Goal: Information Seeking & Learning: Learn about a topic

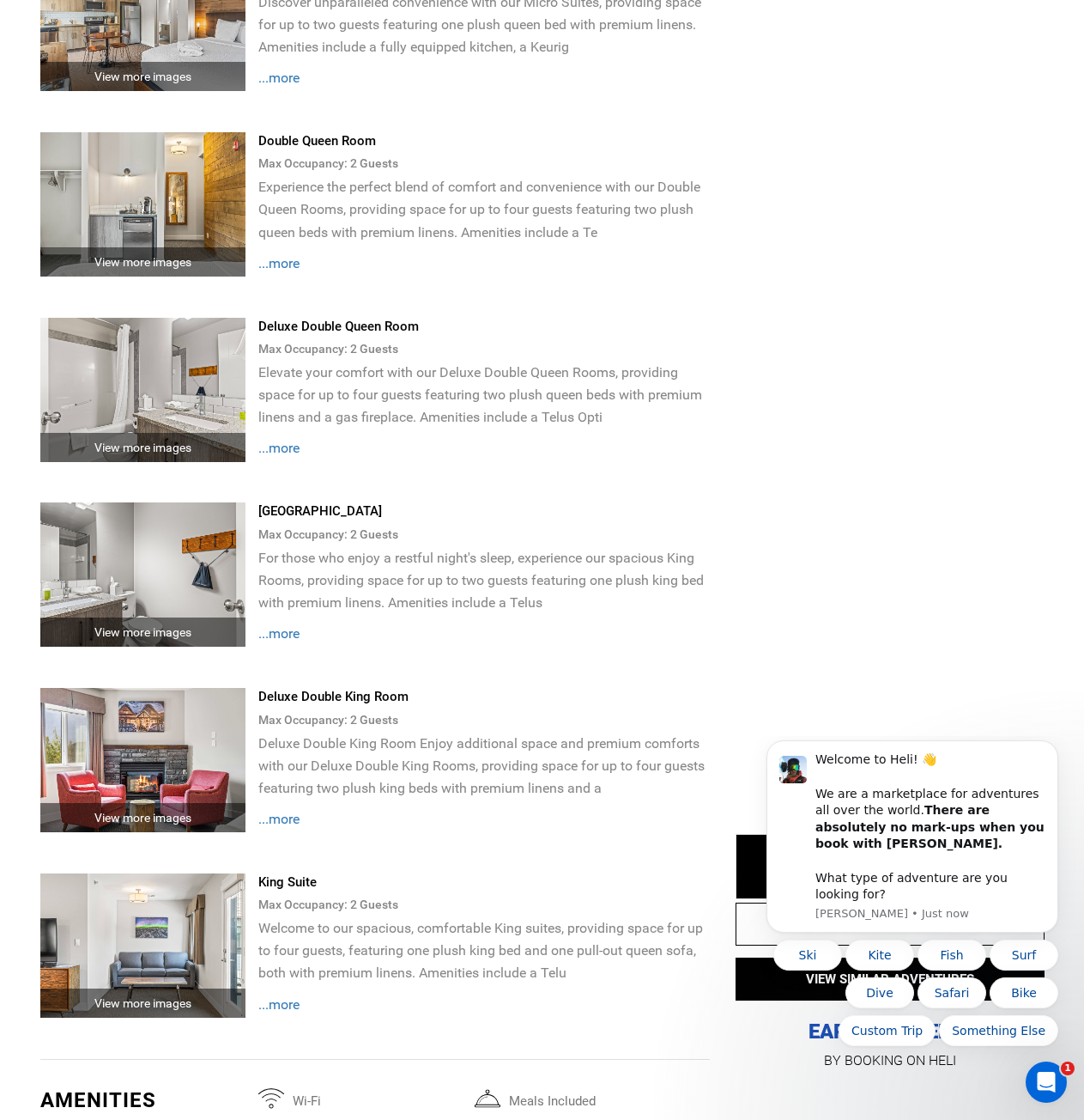
scroll to position [2405, 0]
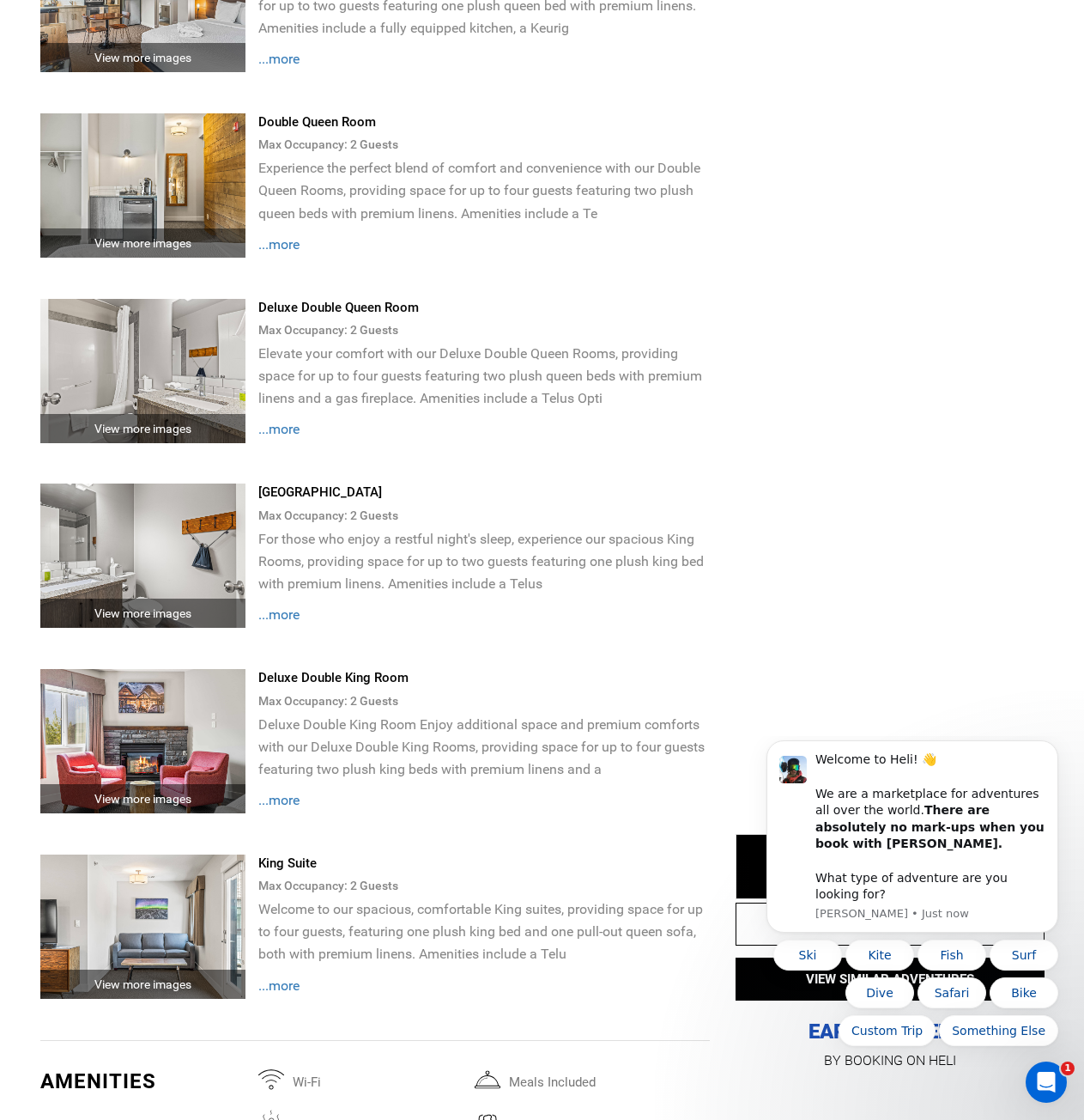
click at [169, 611] on div "View more images" at bounding box center [144, 613] width 206 height 29
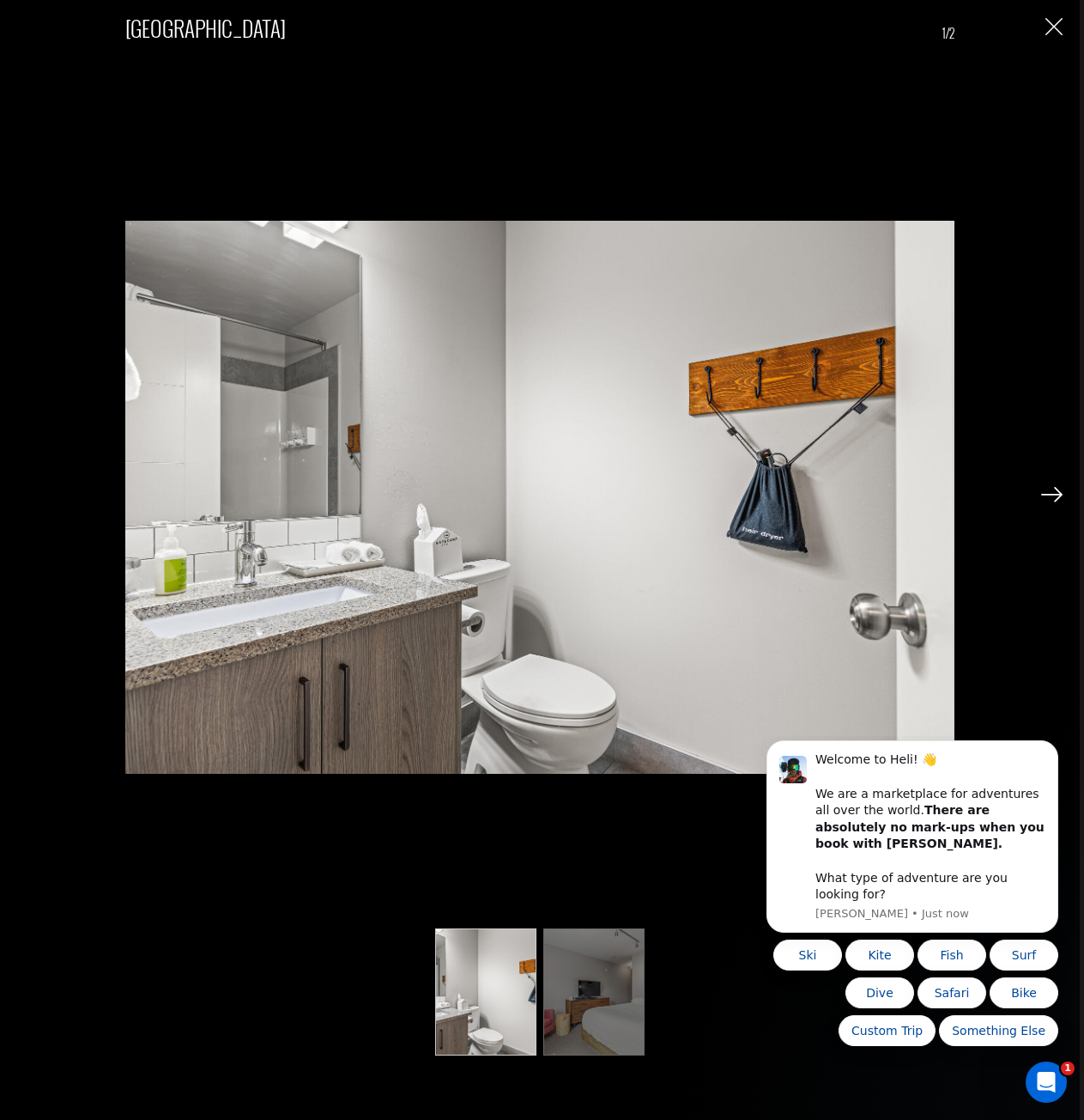
click at [1038, 494] on div "King Room 1/2" at bounding box center [540, 532] width 1046 height 1065
click at [1046, 494] on img at bounding box center [1052, 495] width 22 height 16
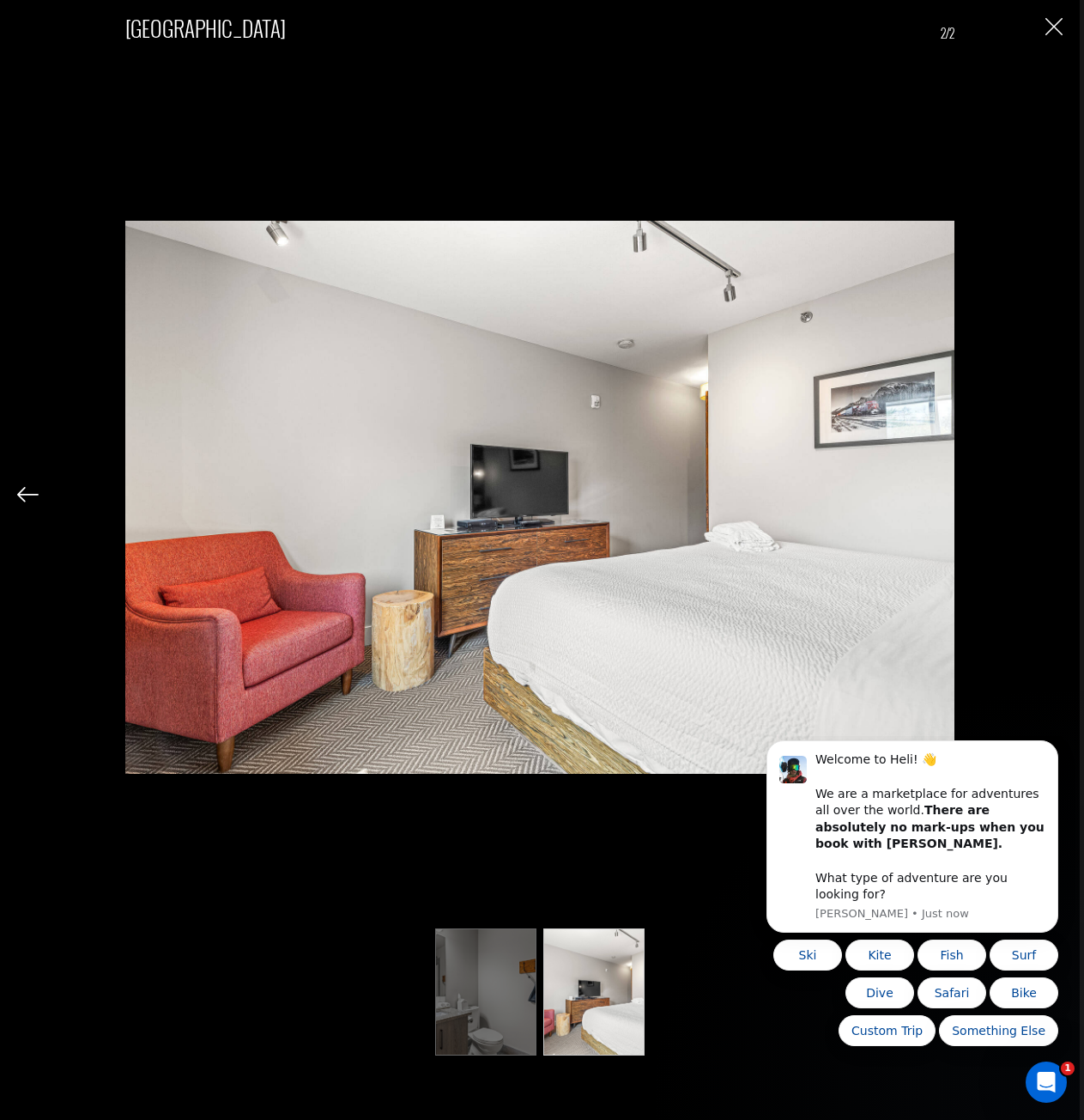
click at [1052, 495] on div "King Room 2/2" at bounding box center [540, 532] width 1046 height 1065
click at [1051, 29] on img "Close" at bounding box center [1055, 27] width 17 height 17
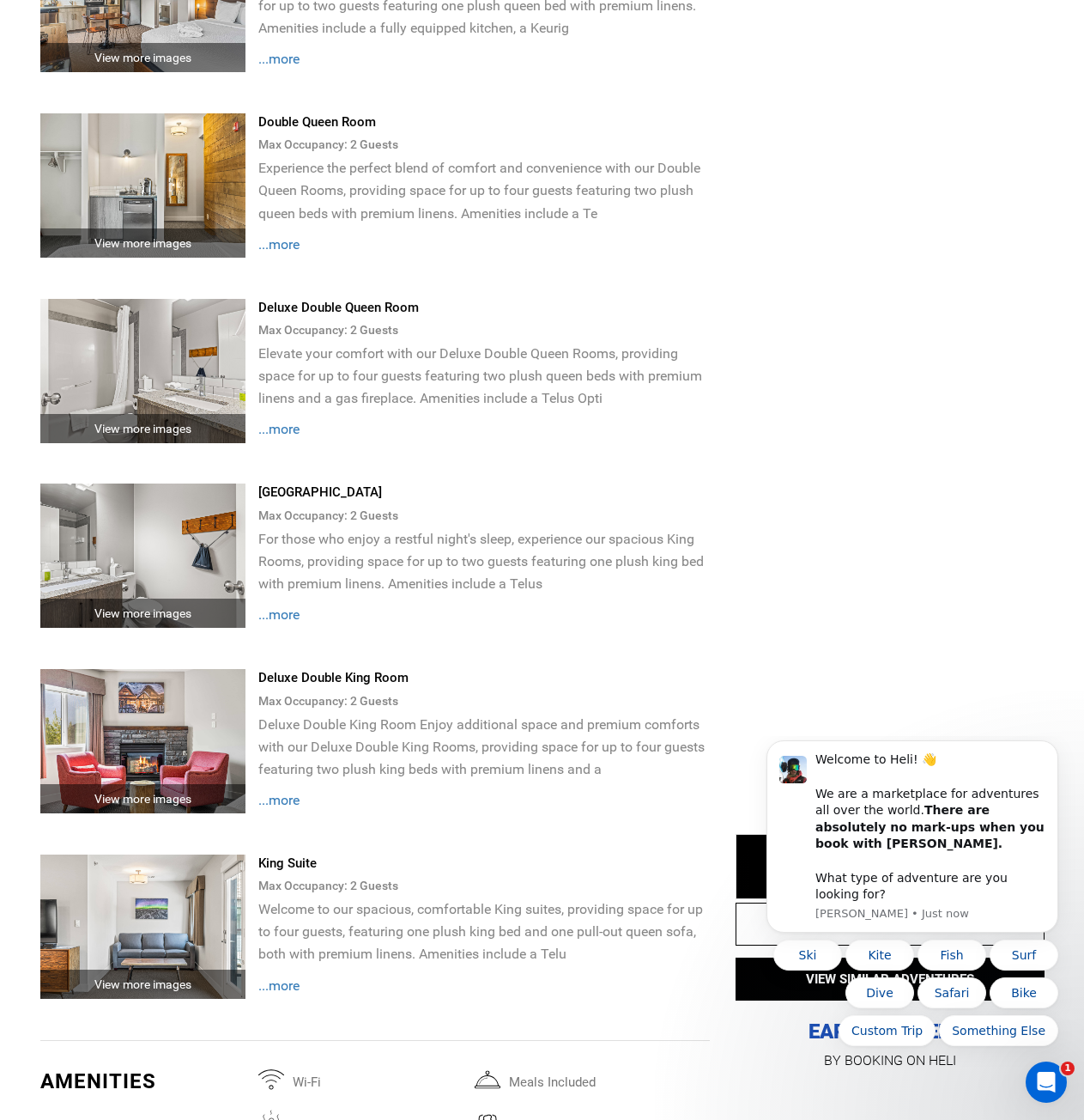
click at [197, 793] on div "View more images" at bounding box center [144, 799] width 206 height 29
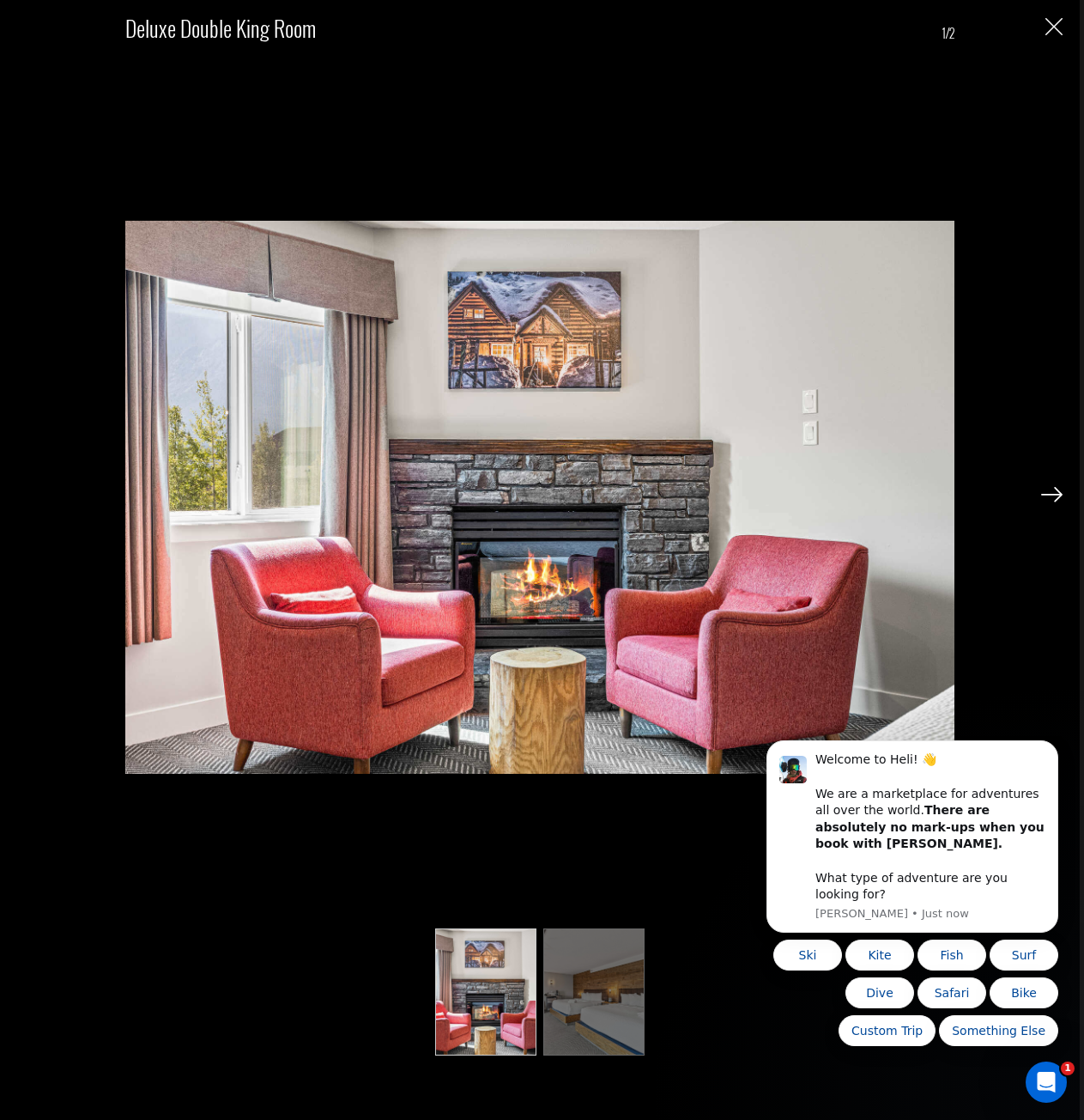
click at [1065, 495] on div "Deluxe Double King Room 1/2" at bounding box center [539, 560] width 1080 height 1120
click at [1053, 495] on img at bounding box center [1052, 495] width 22 height 16
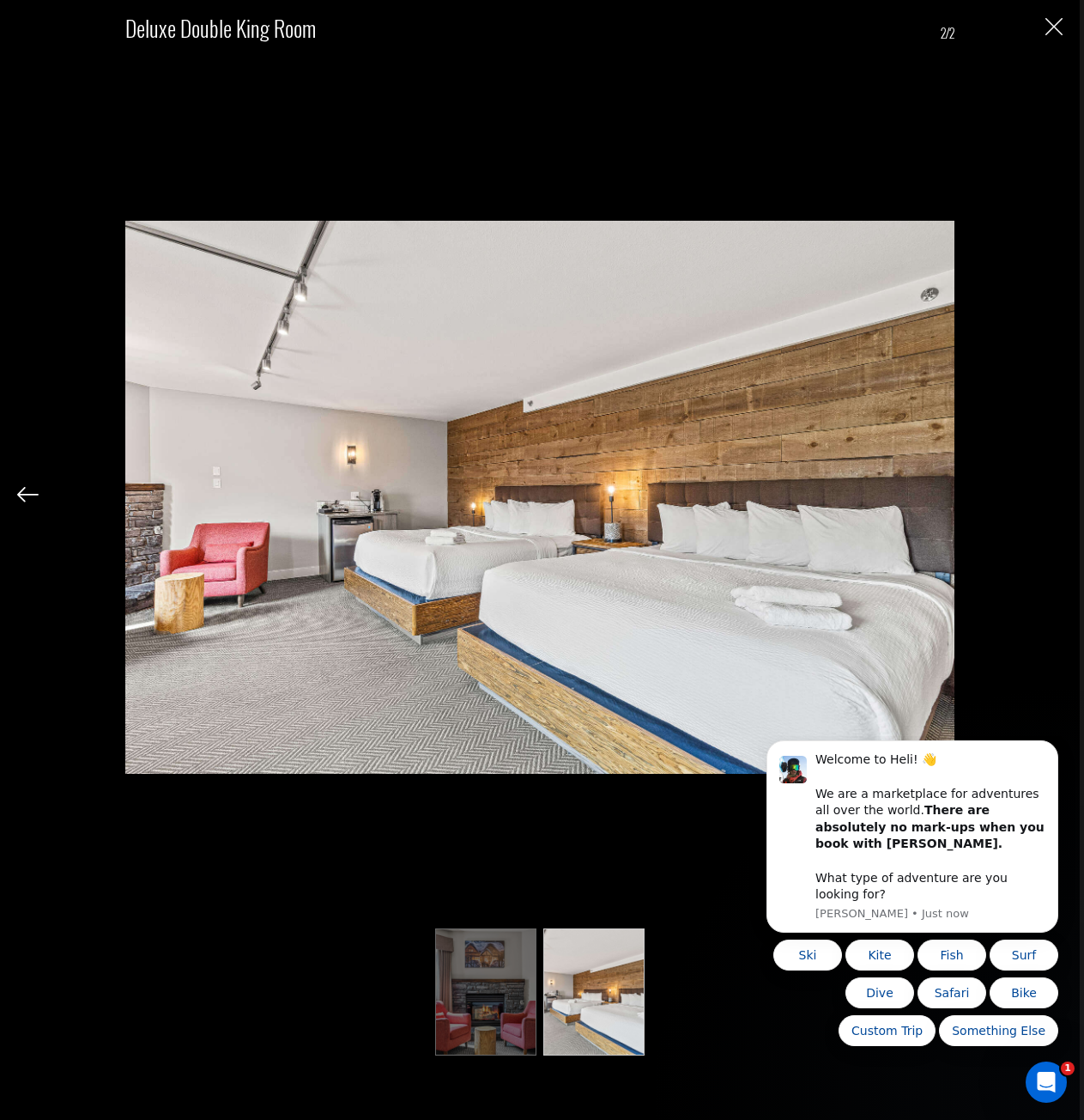
click at [1053, 495] on div "Deluxe Double King Room 2/2" at bounding box center [540, 532] width 1046 height 1065
click at [1058, 23] on img "Close" at bounding box center [1055, 27] width 17 height 17
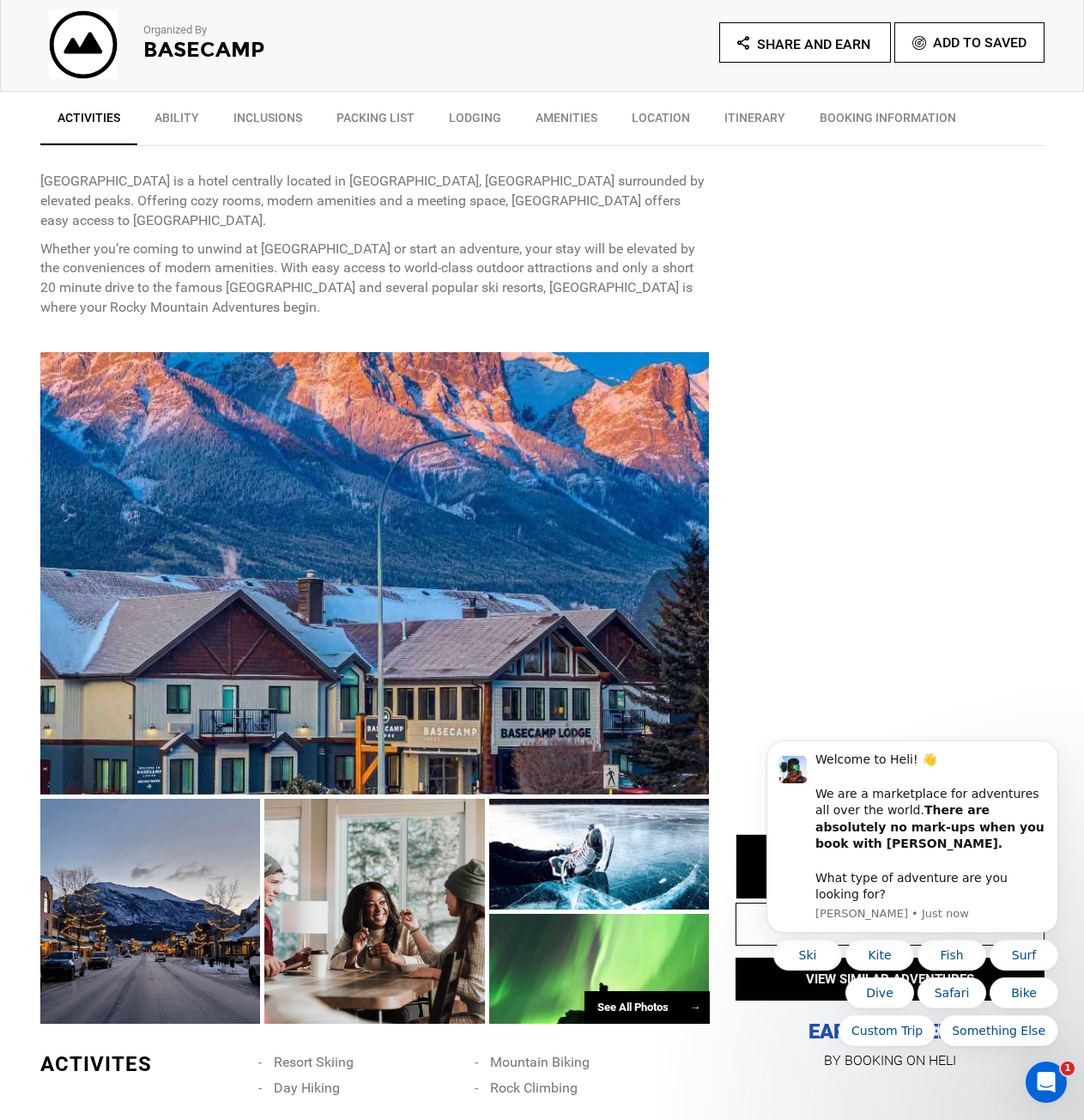
scroll to position [773, 0]
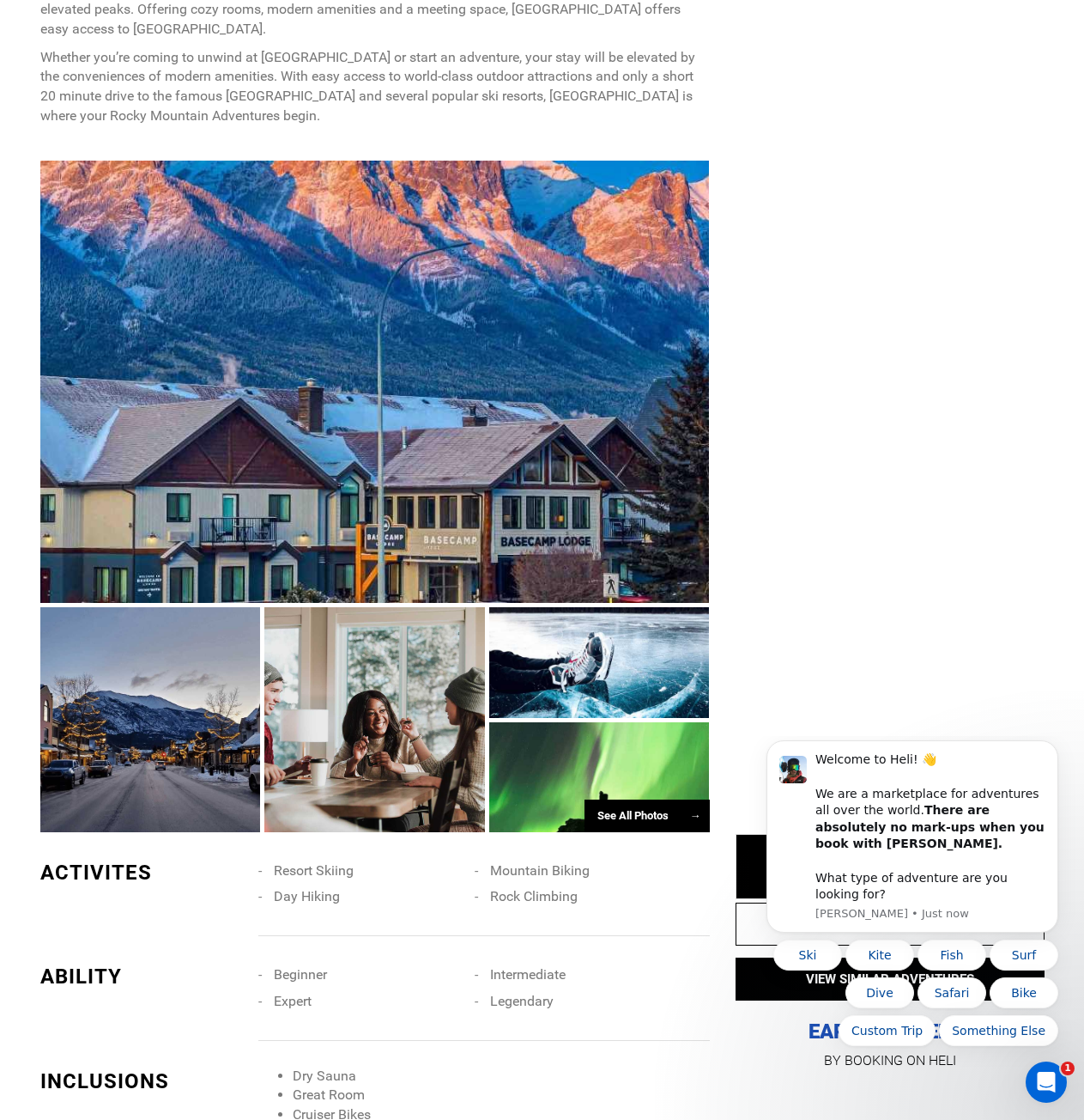
click at [643, 804] on div "See All Photos →" at bounding box center [647, 816] width 126 height 34
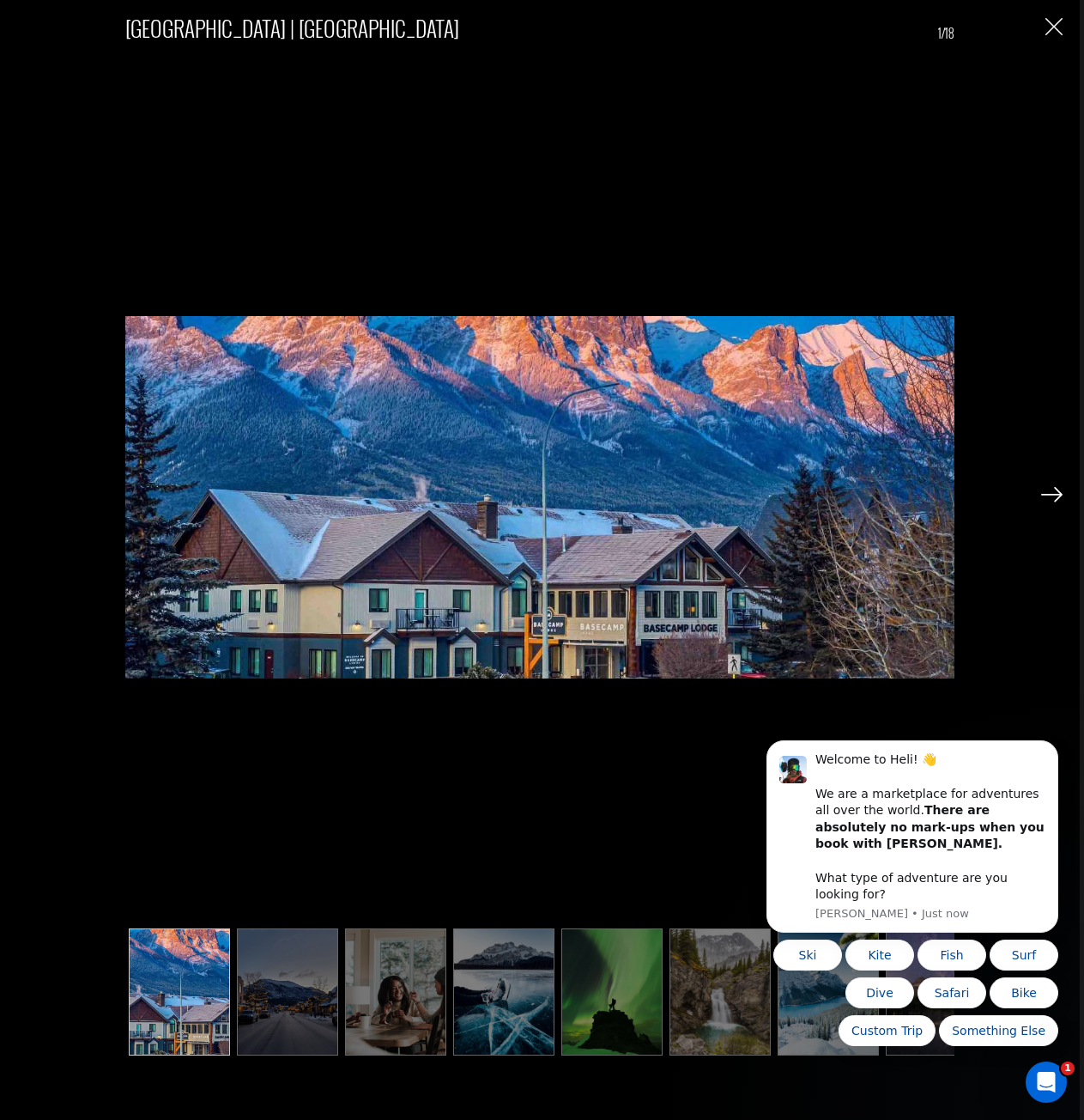
click at [1054, 497] on img at bounding box center [1052, 495] width 22 height 16
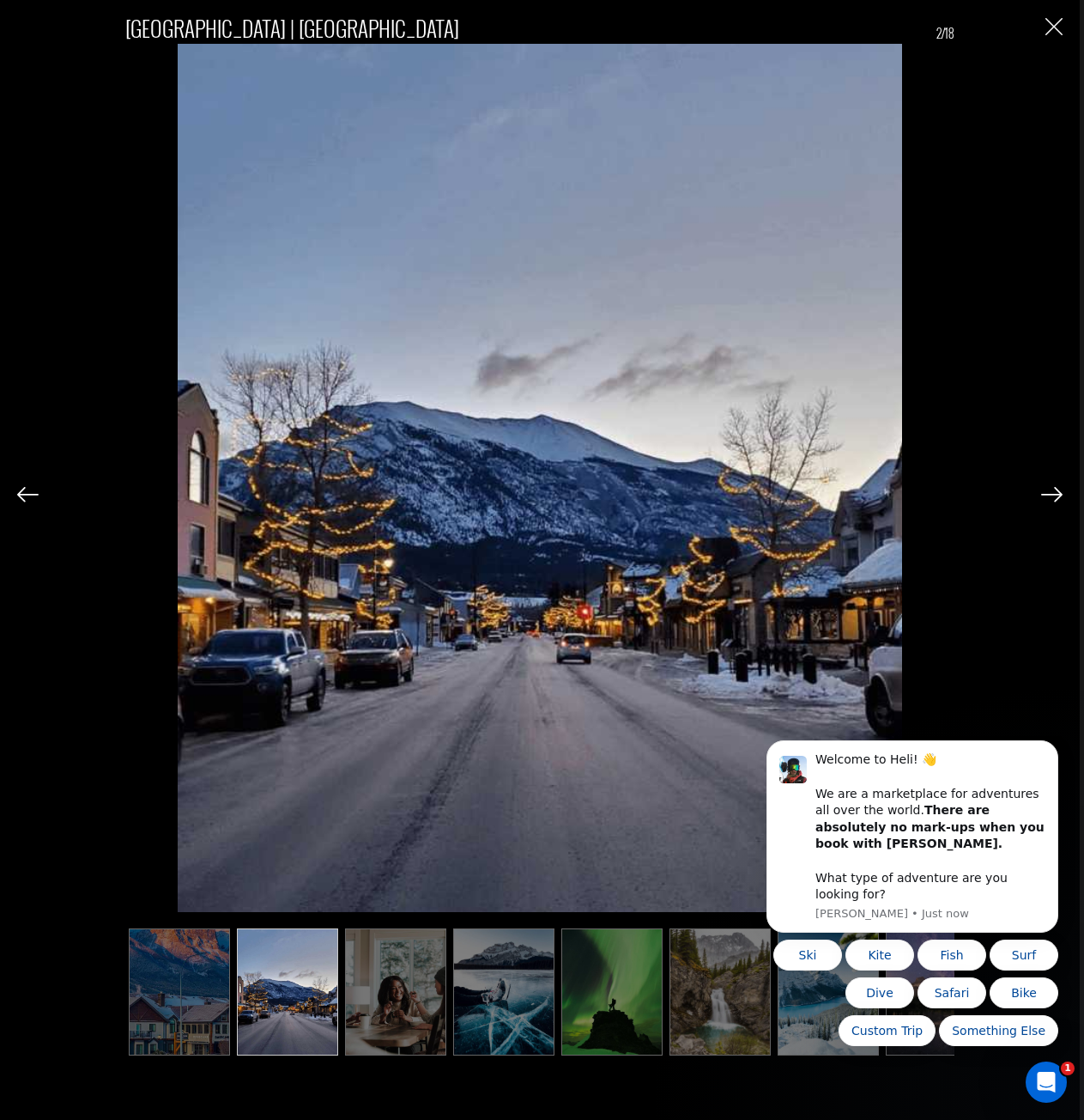
click at [1054, 497] on img at bounding box center [1052, 495] width 22 height 16
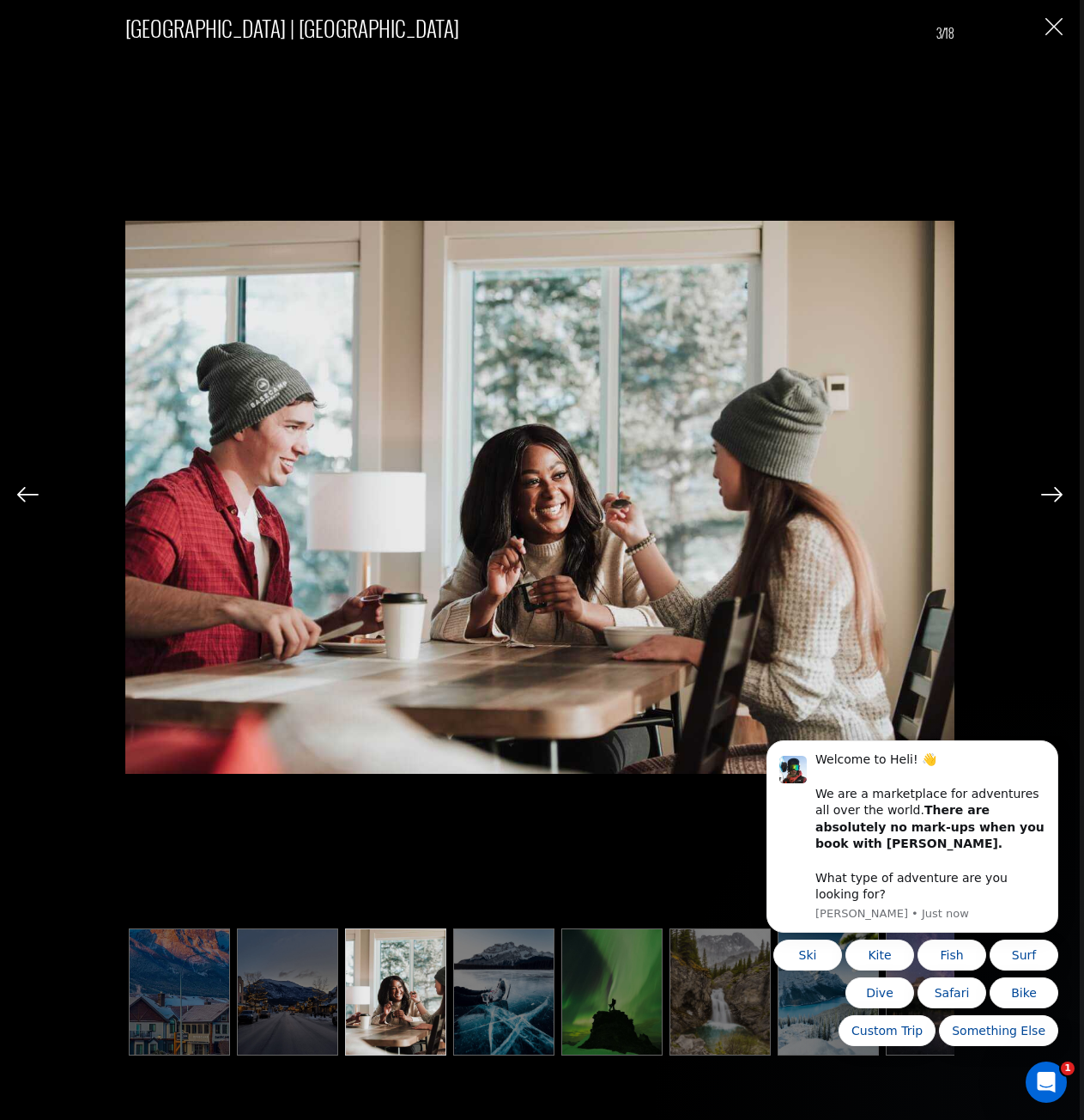
click at [1054, 495] on img at bounding box center [1052, 495] width 22 height 16
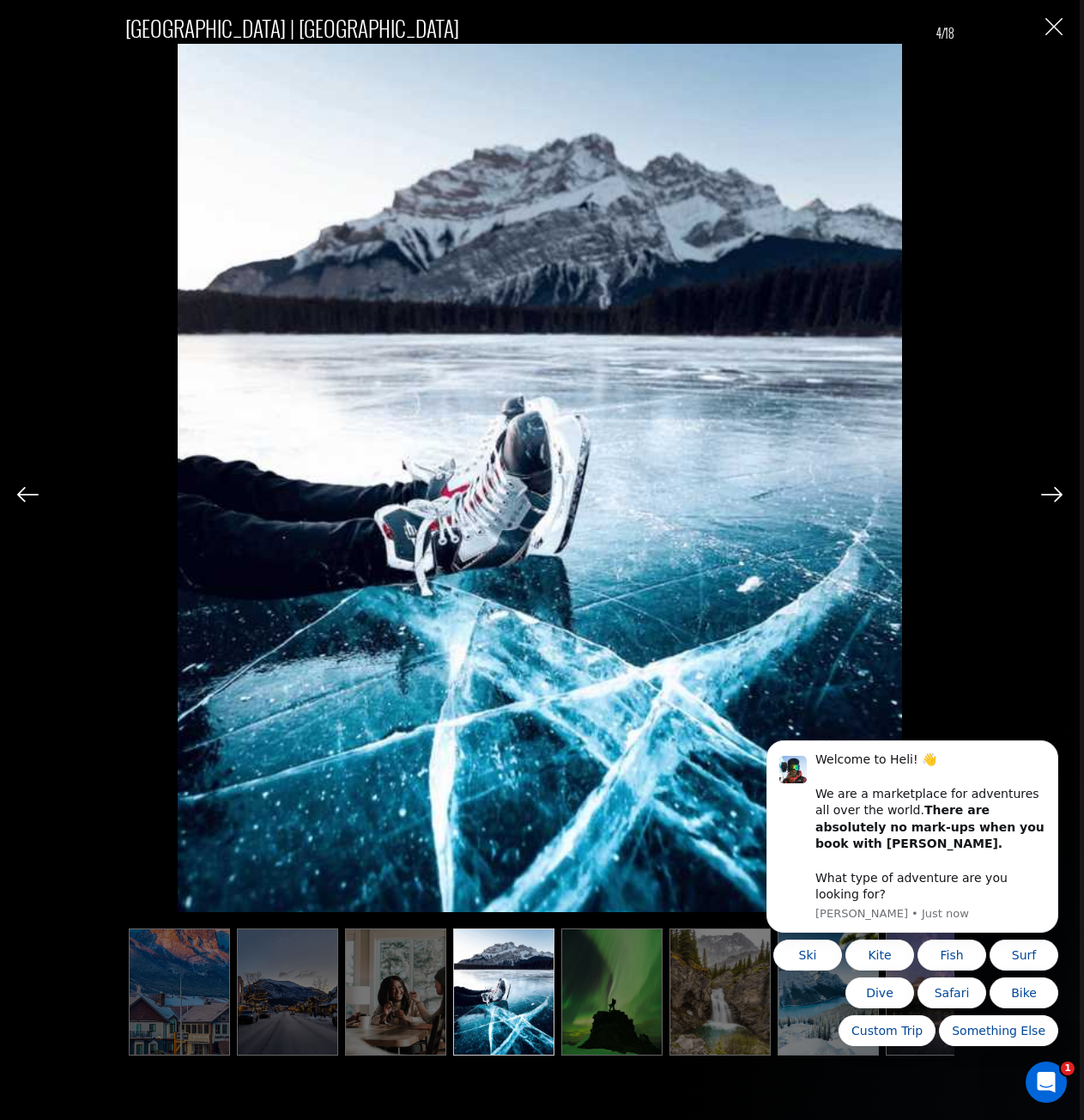
click at [1054, 495] on img at bounding box center [1052, 495] width 22 height 16
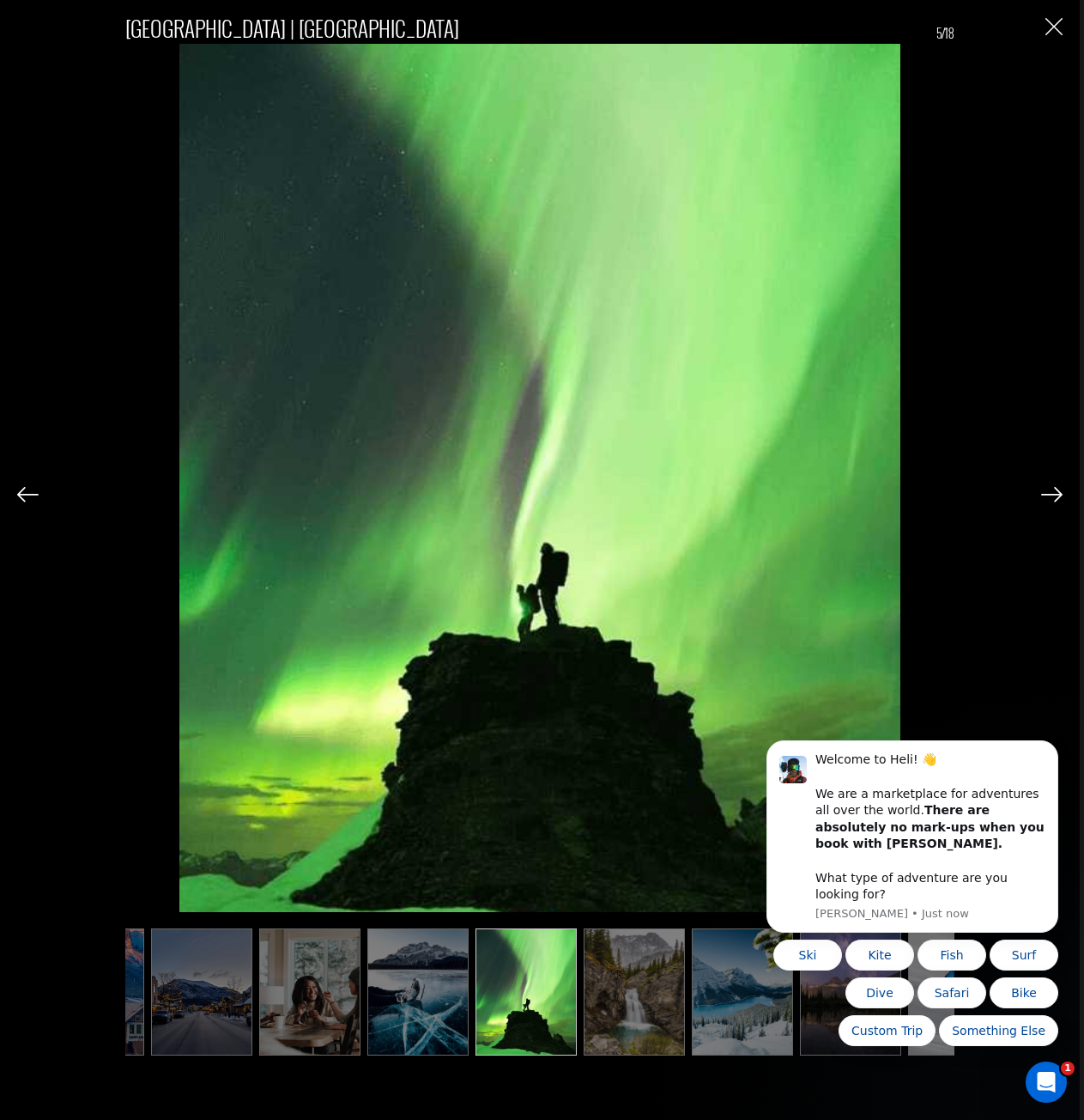
click at [1054, 495] on img at bounding box center [1052, 495] width 22 height 16
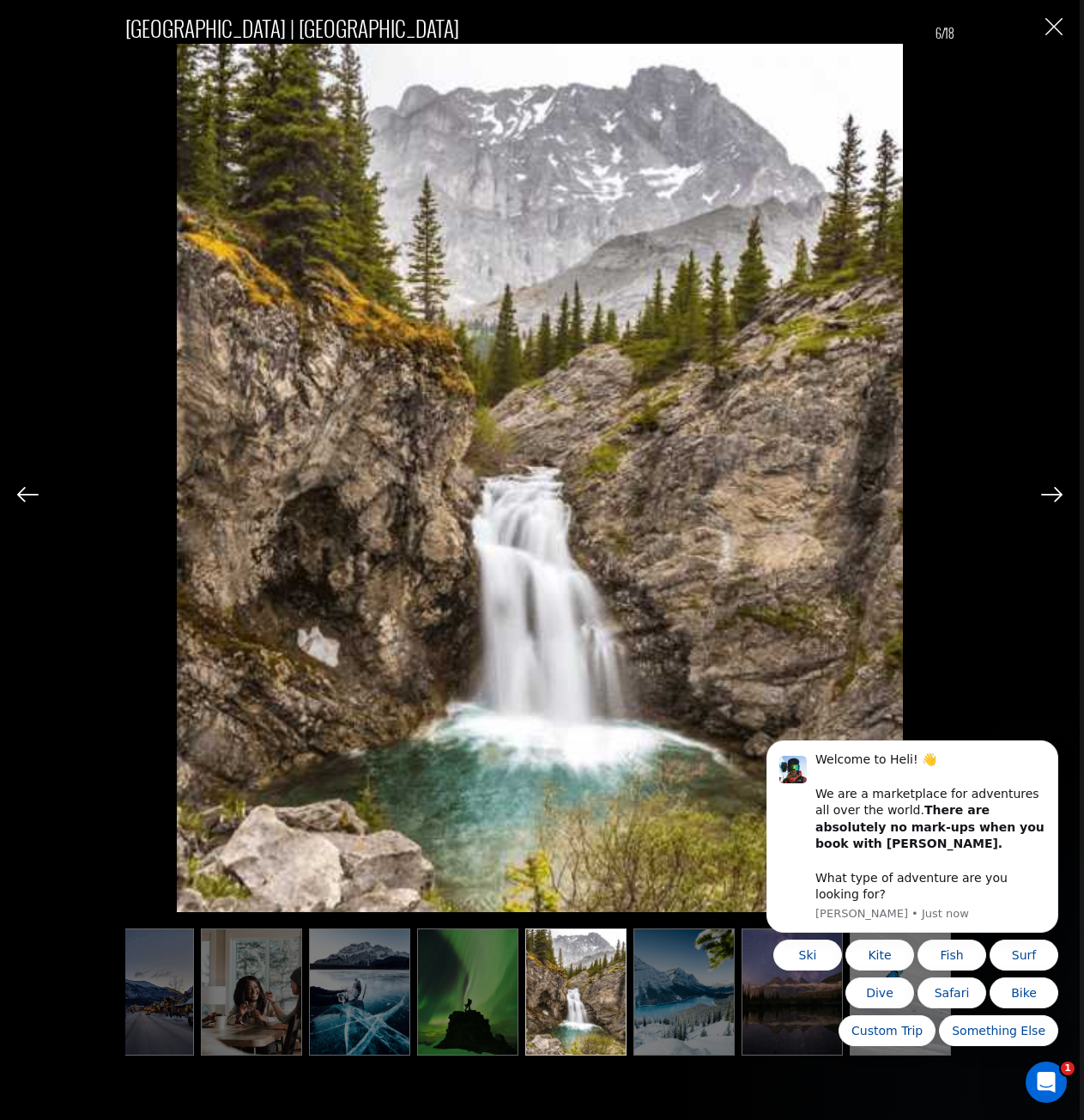
click at [1054, 495] on img at bounding box center [1052, 495] width 22 height 16
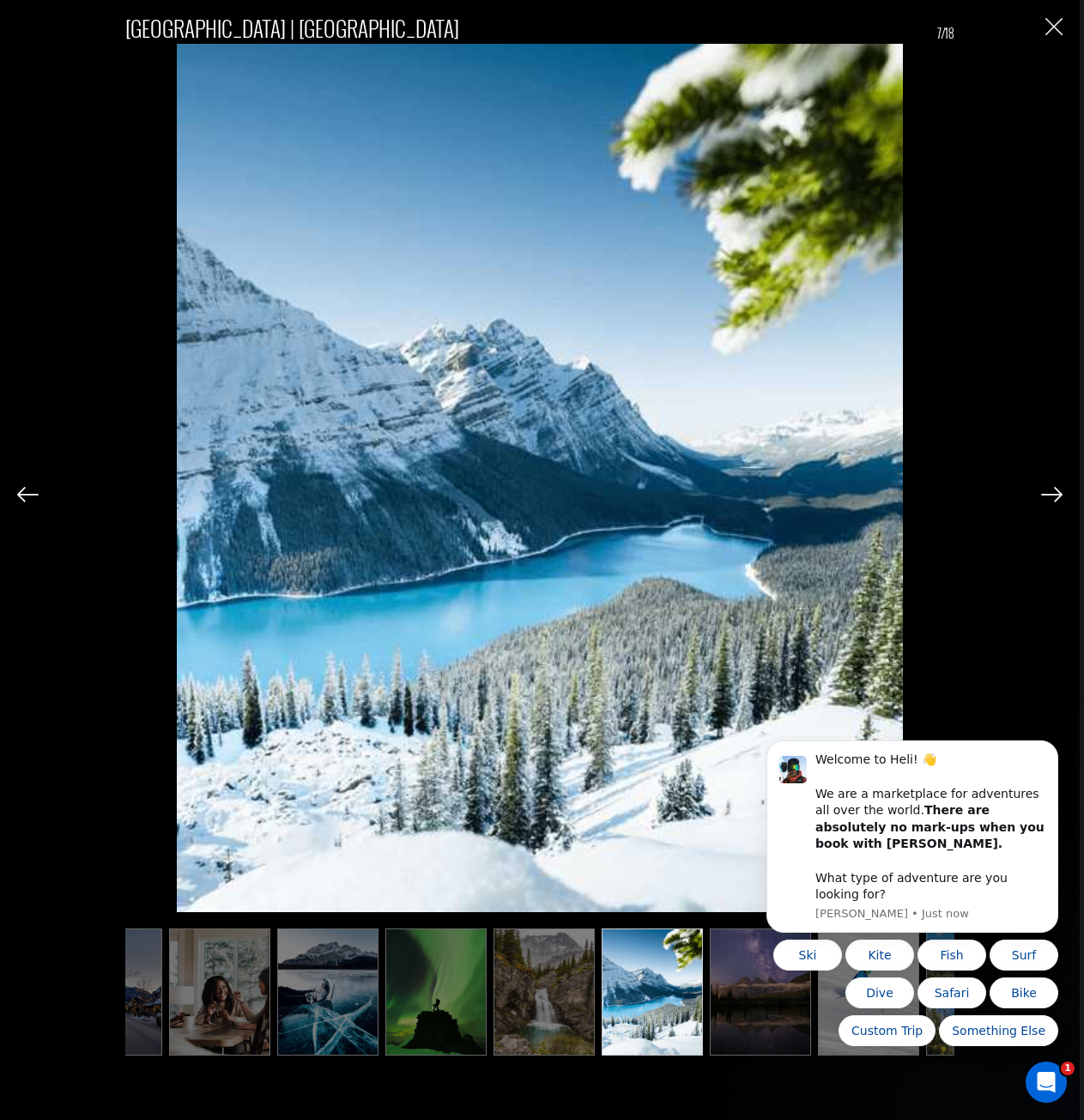
click at [1054, 495] on img at bounding box center [1052, 495] width 22 height 16
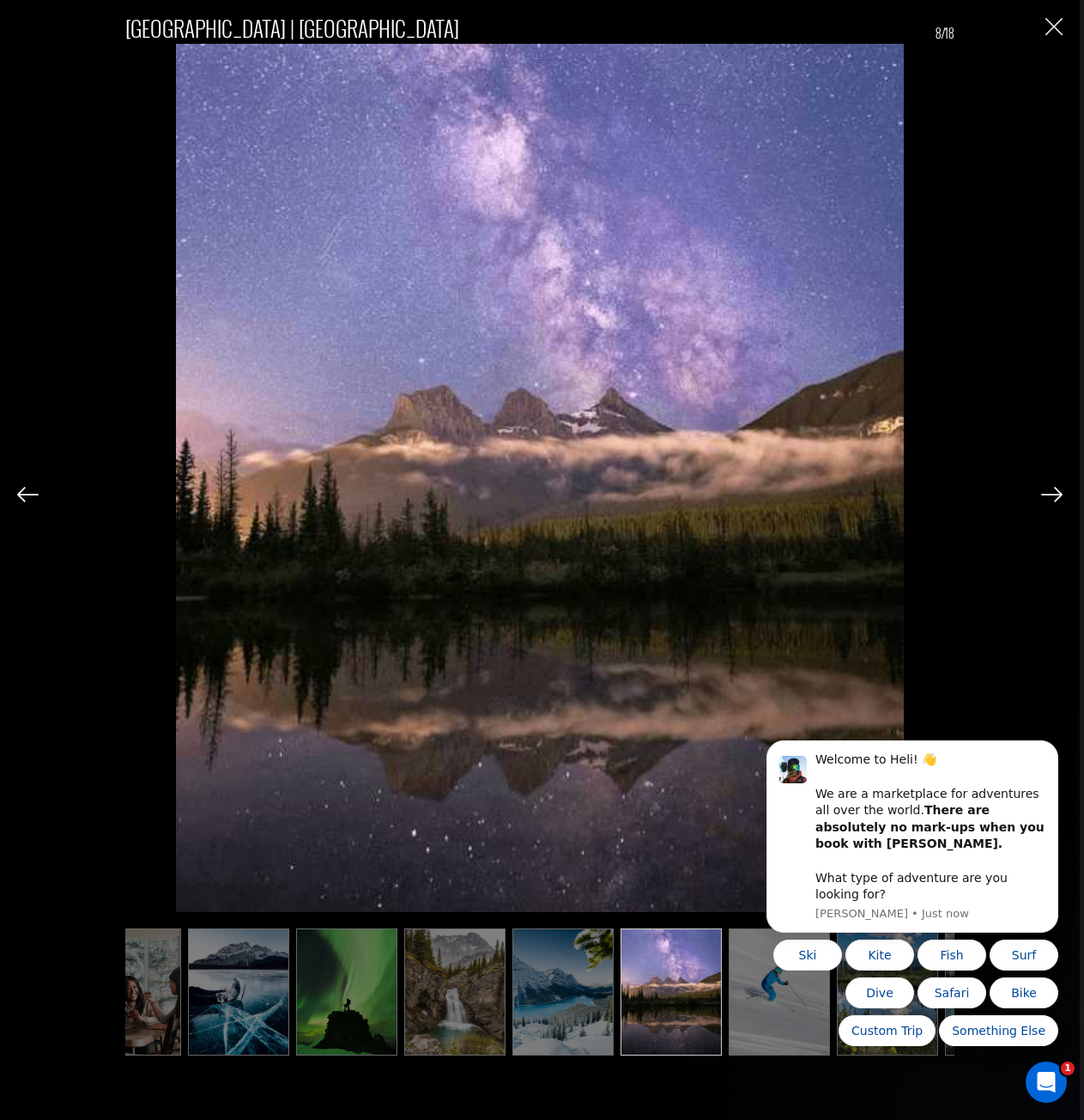
click at [1054, 495] on img at bounding box center [1052, 495] width 22 height 16
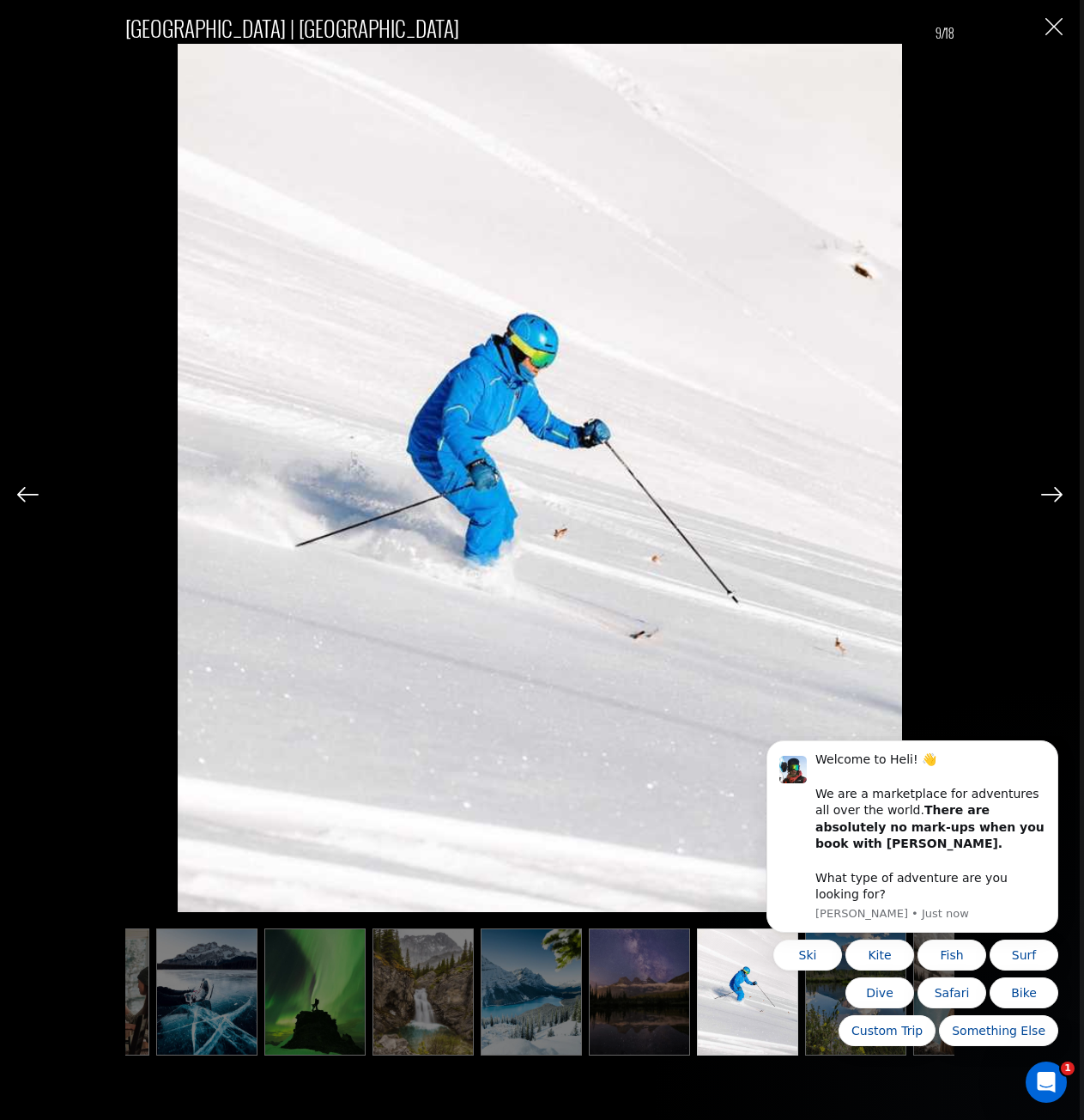
click at [1054, 495] on img at bounding box center [1052, 495] width 22 height 16
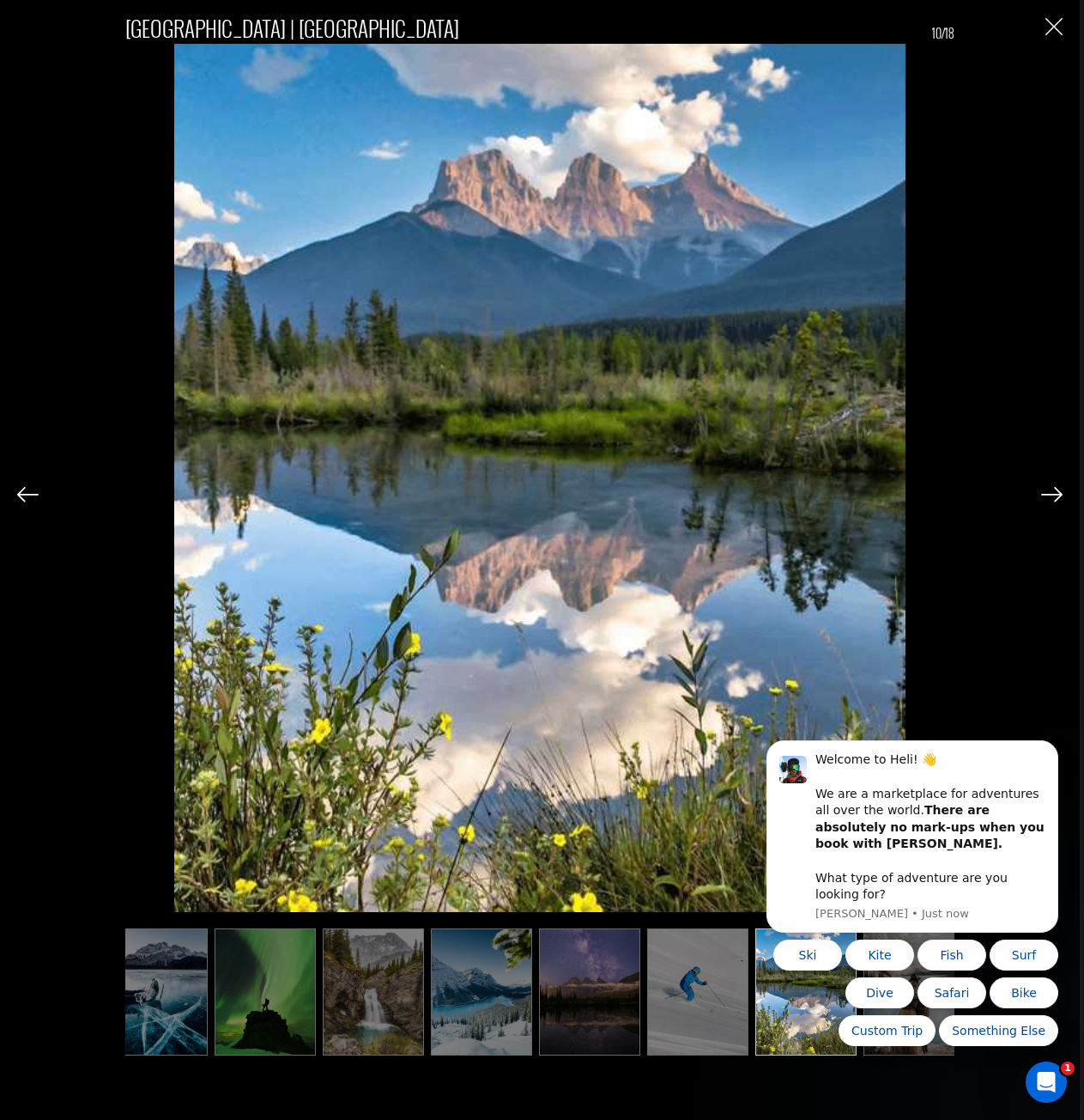
click at [1054, 495] on img at bounding box center [1052, 495] width 22 height 16
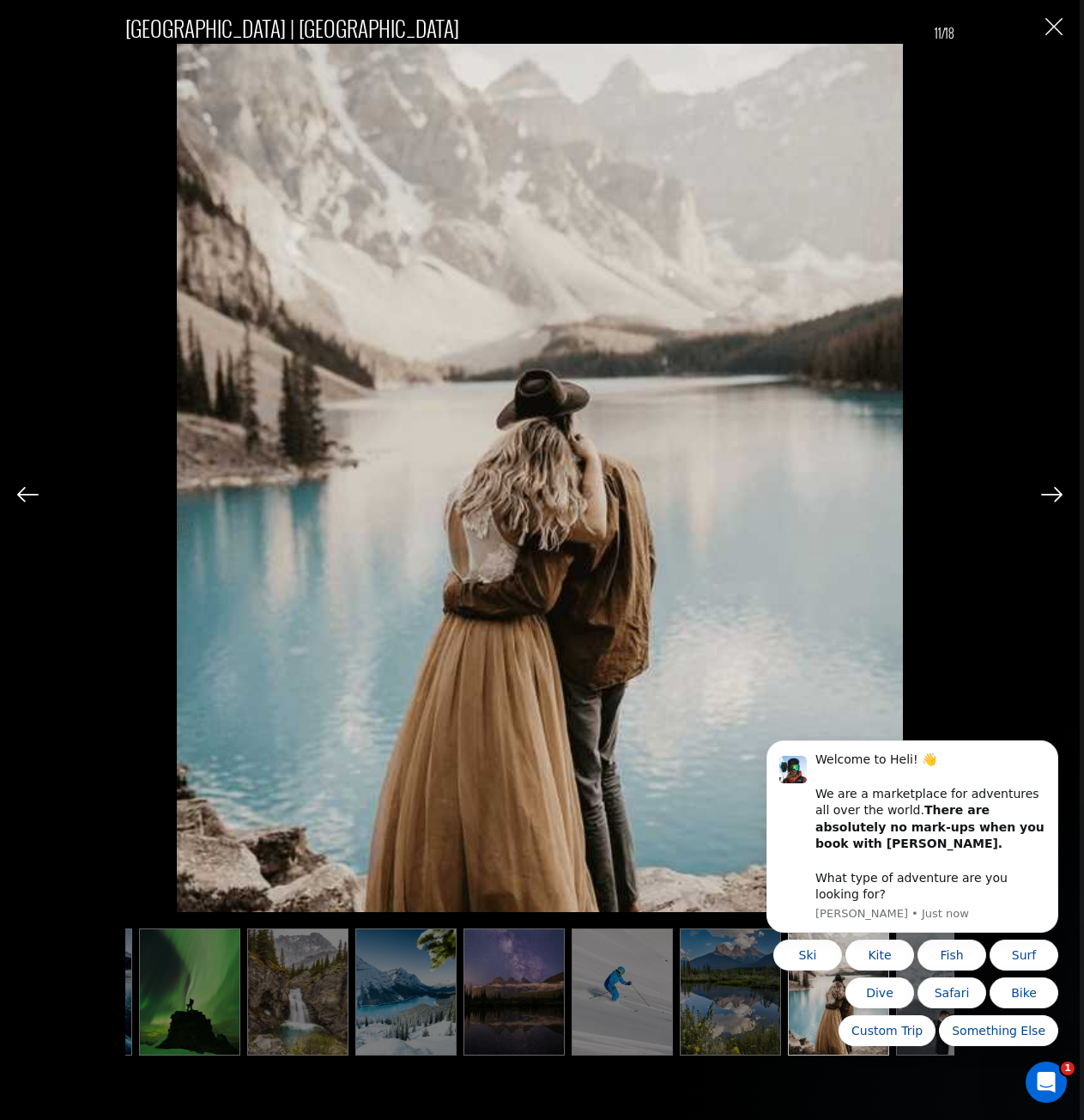
click at [1054, 495] on img at bounding box center [1052, 495] width 22 height 16
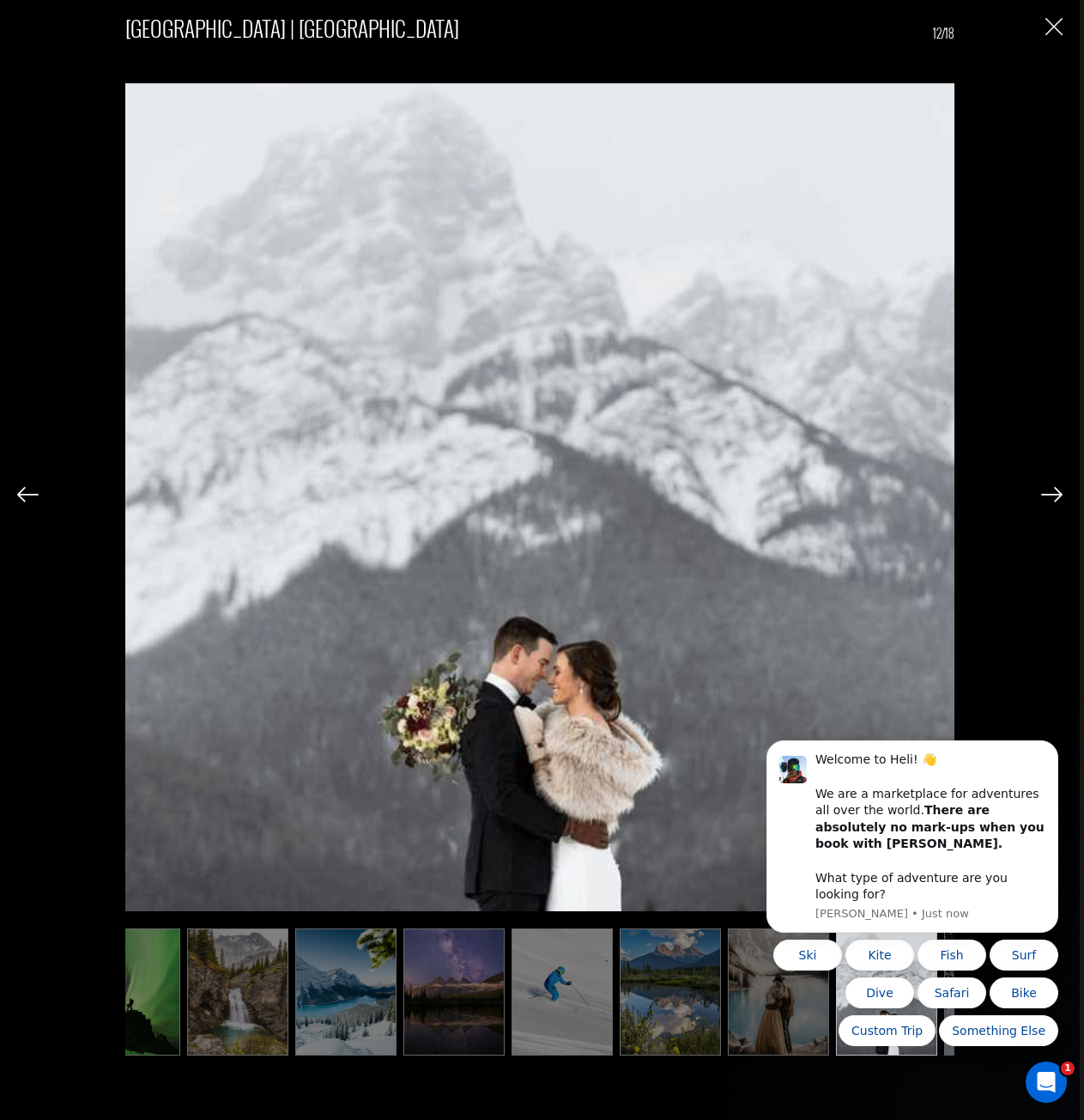
click at [1054, 495] on img at bounding box center [1052, 495] width 22 height 16
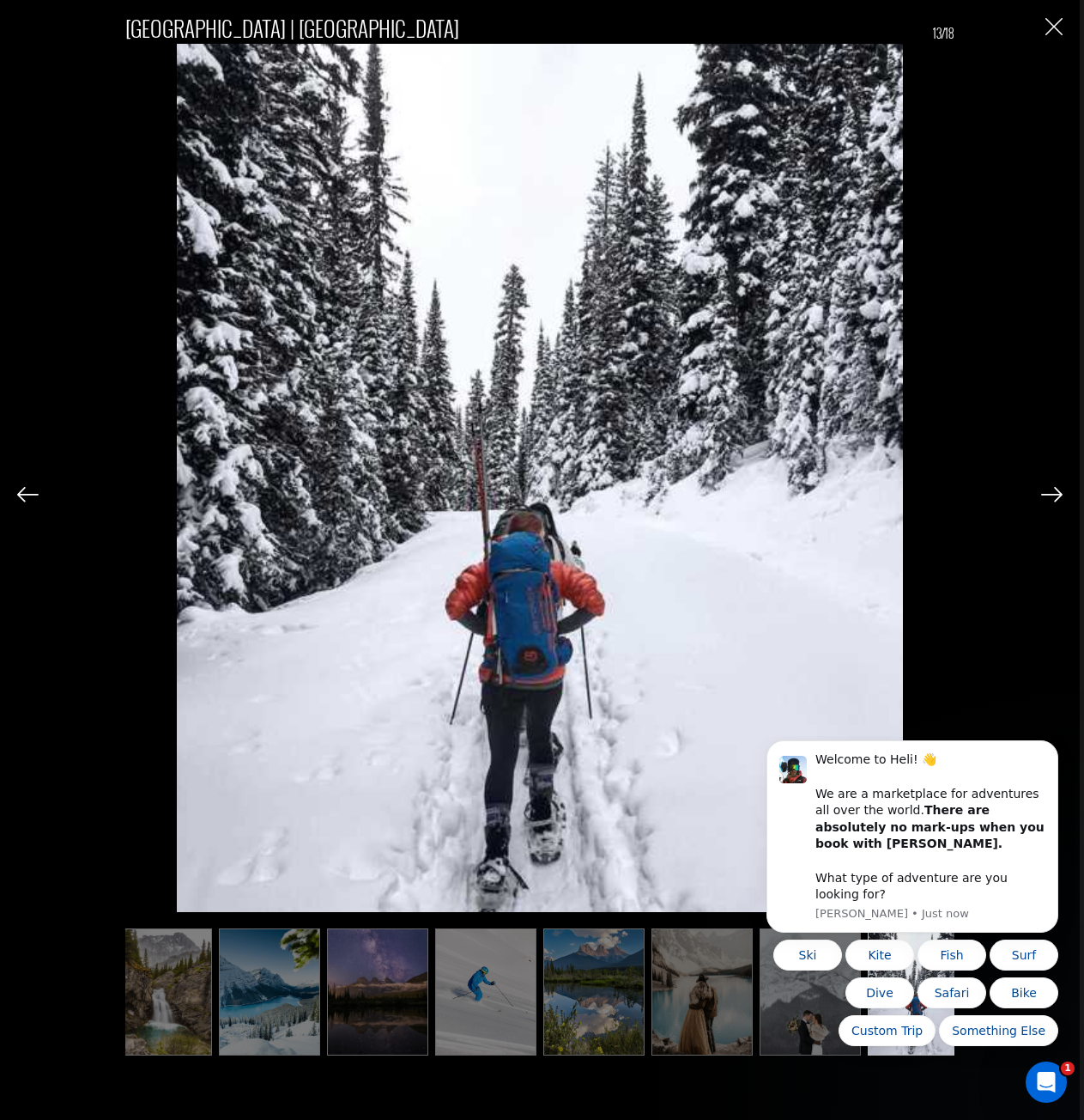
click at [1054, 495] on img at bounding box center [1052, 495] width 22 height 16
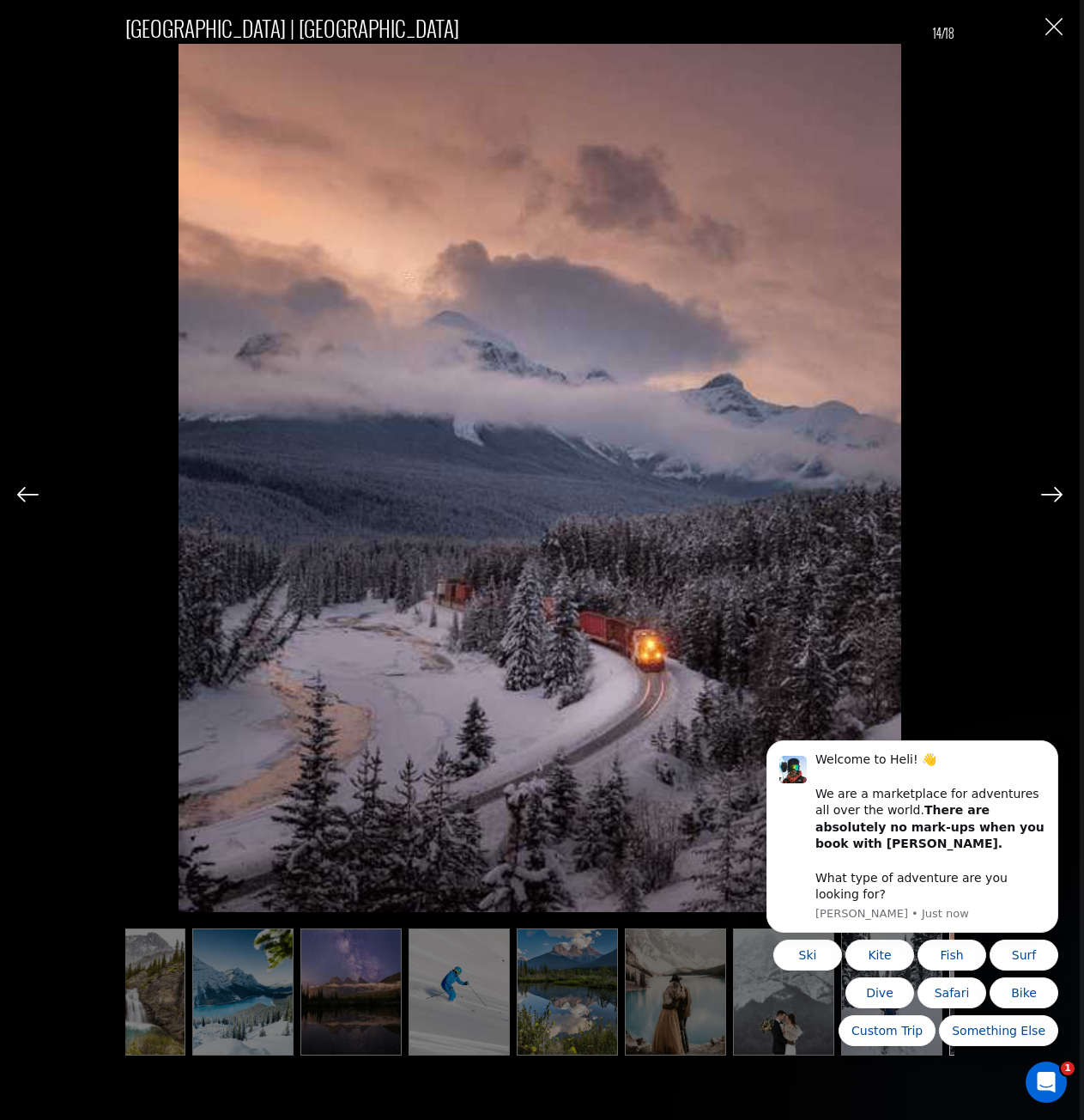
click at [1054, 495] on img at bounding box center [1052, 495] width 22 height 16
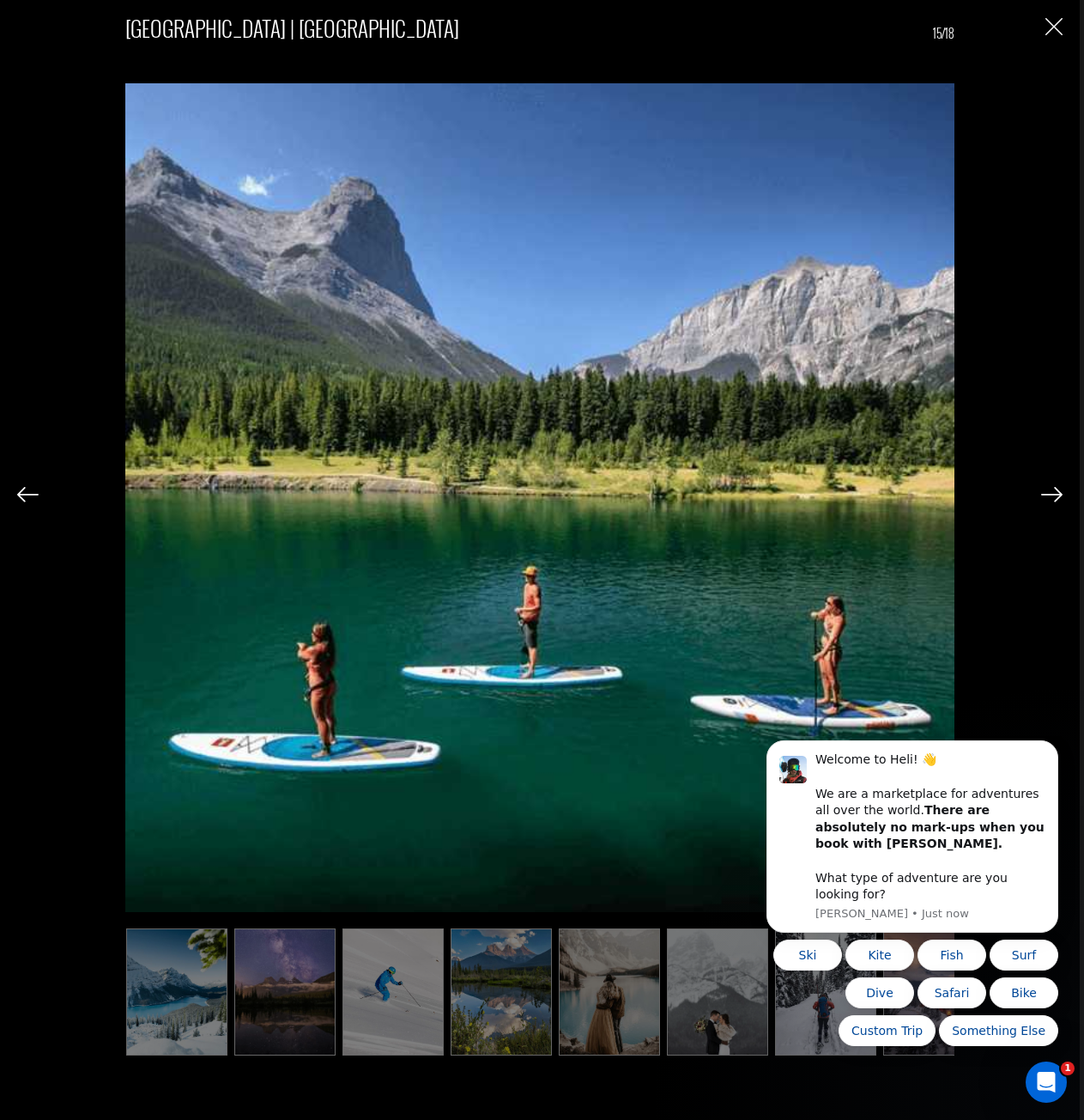
click at [1054, 495] on img at bounding box center [1052, 495] width 22 height 16
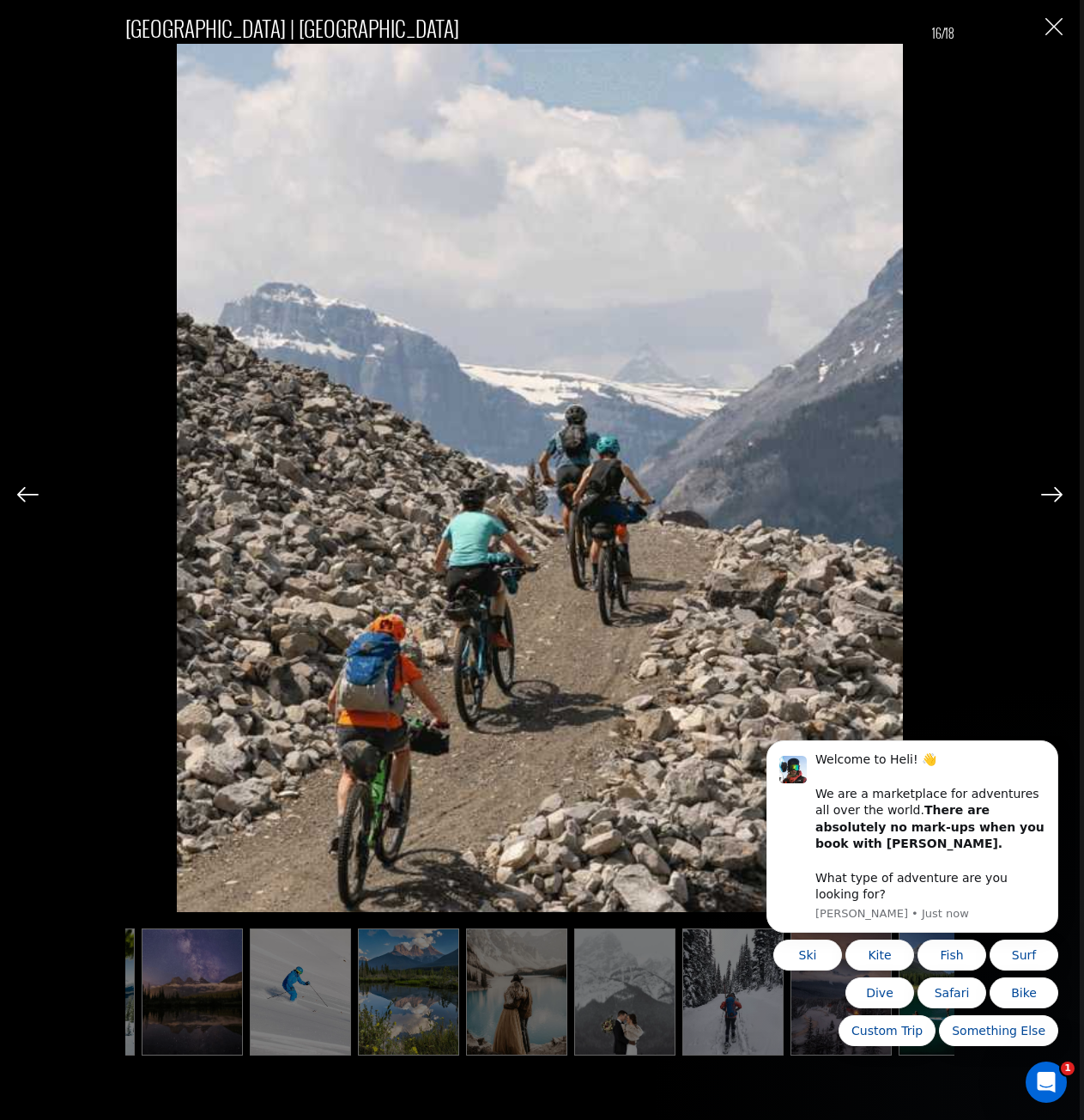
click at [19, 495] on img at bounding box center [28, 495] width 22 height 16
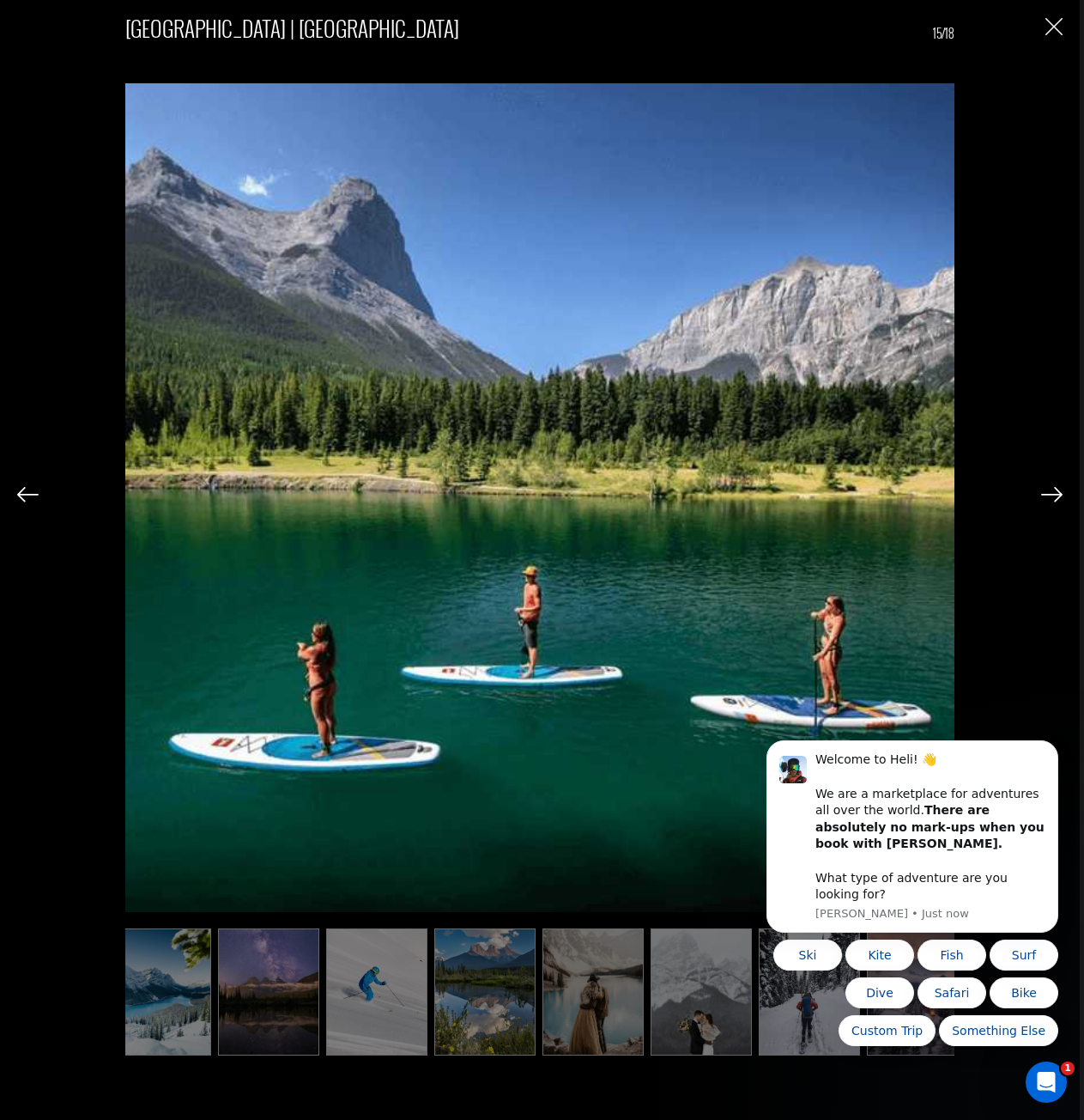
click at [19, 495] on img at bounding box center [28, 495] width 22 height 16
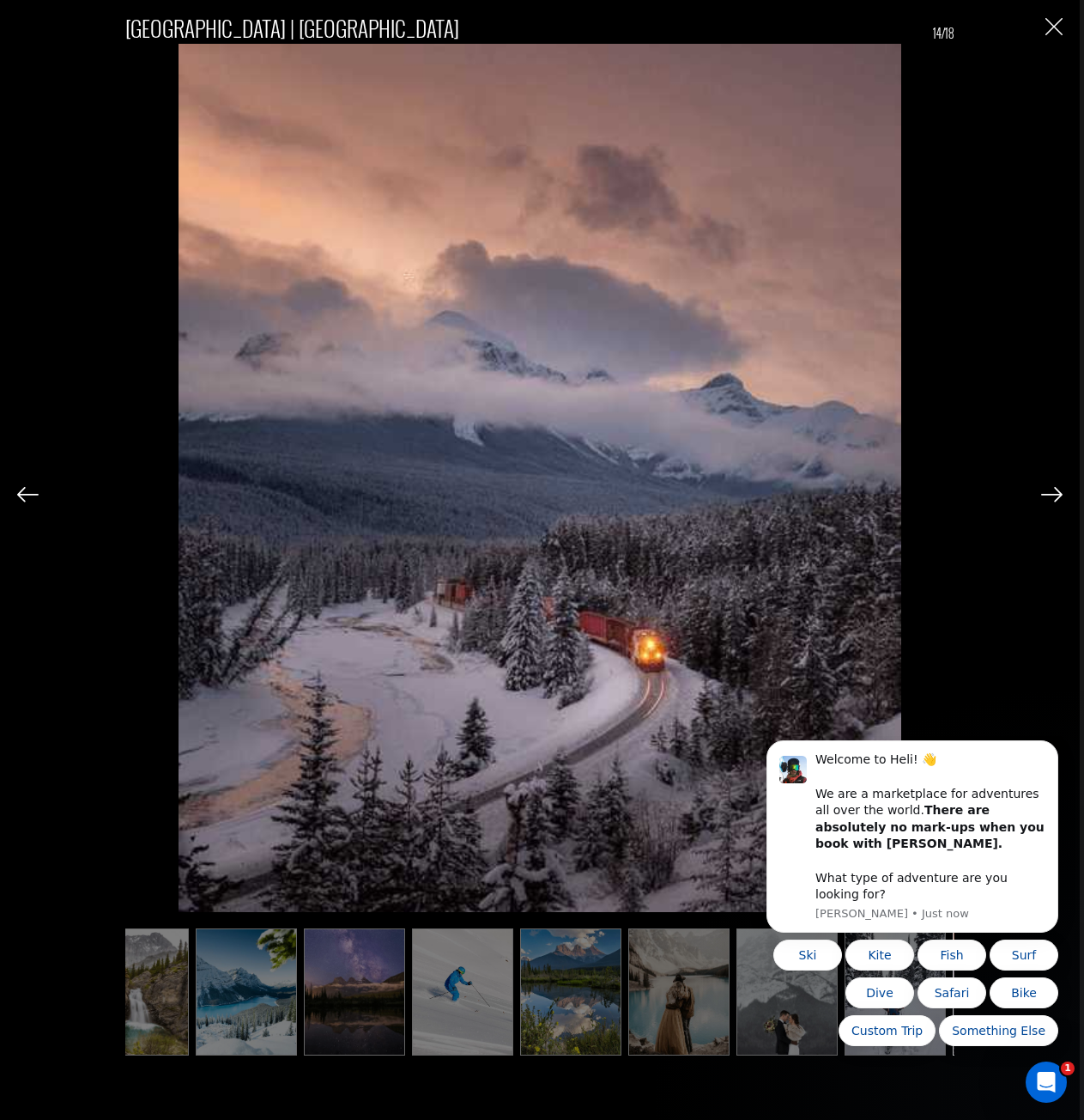
scroll to position [0, 574]
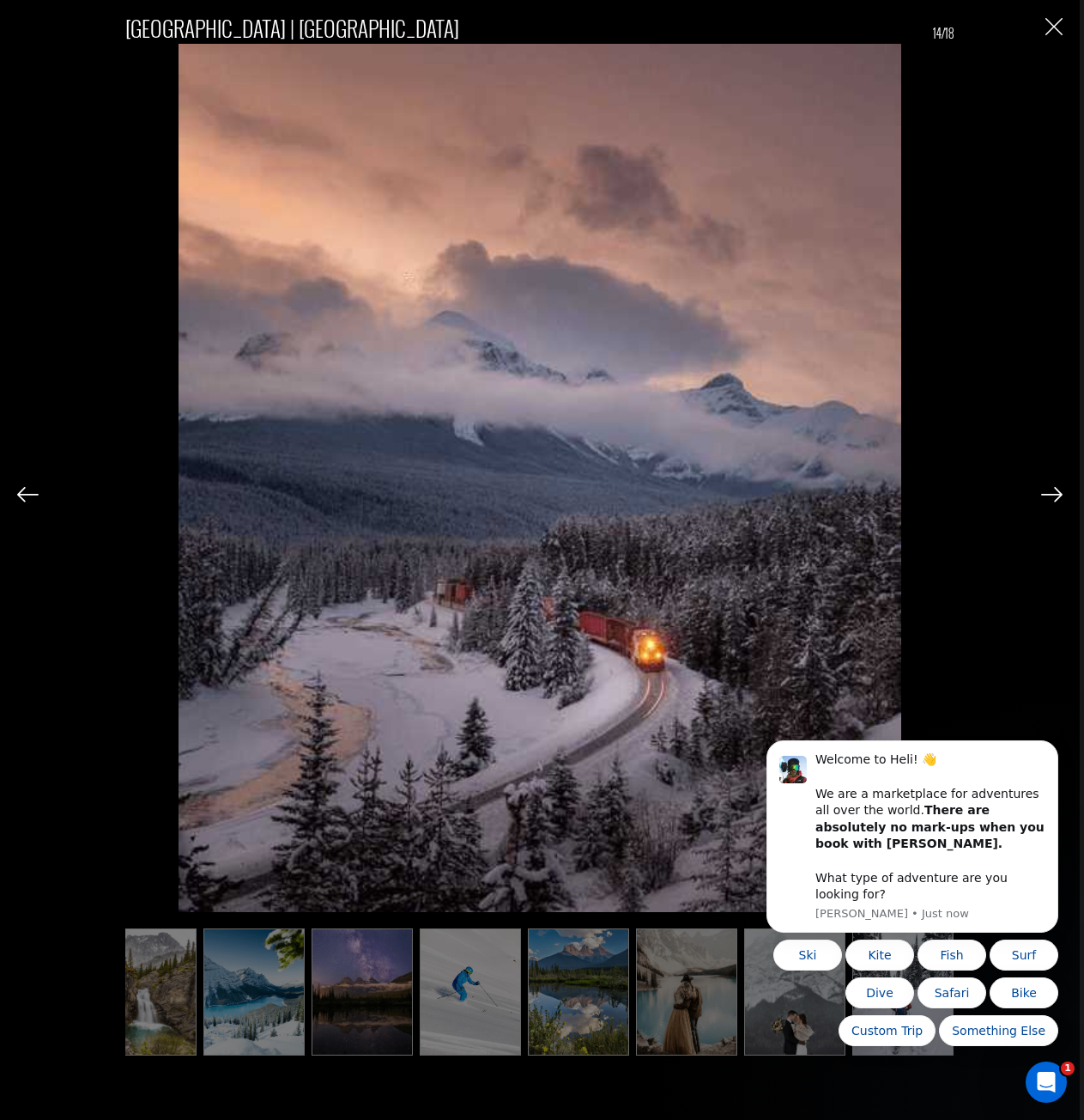
click at [1040, 503] on div "[GEOGRAPHIC_DATA] | [GEOGRAPHIC_DATA] 14/18" at bounding box center [540, 532] width 1046 height 1065
click at [1049, 492] on img at bounding box center [1052, 495] width 22 height 16
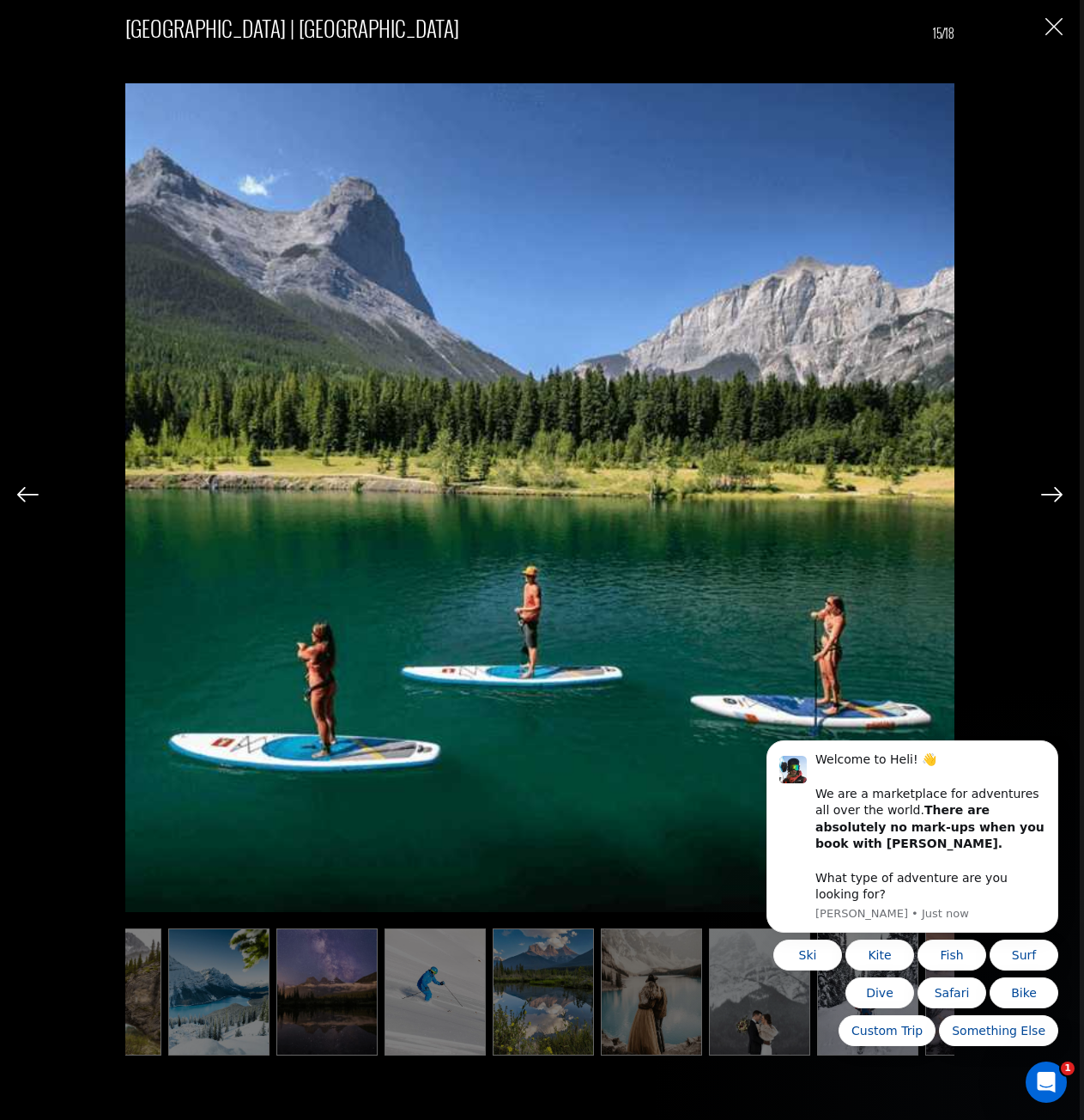
click at [1049, 492] on img at bounding box center [1052, 495] width 22 height 16
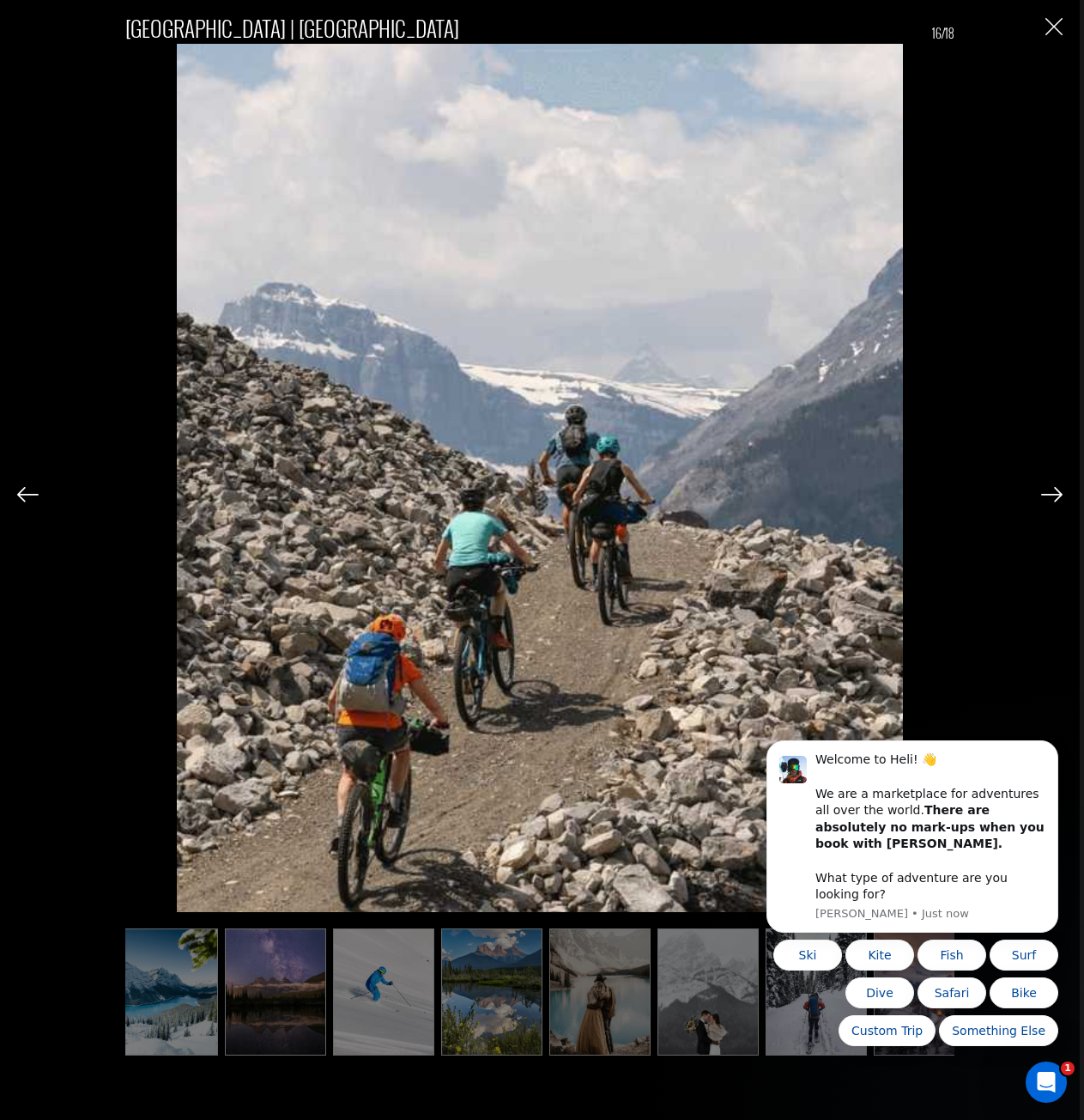
click at [1049, 492] on img at bounding box center [1052, 495] width 22 height 16
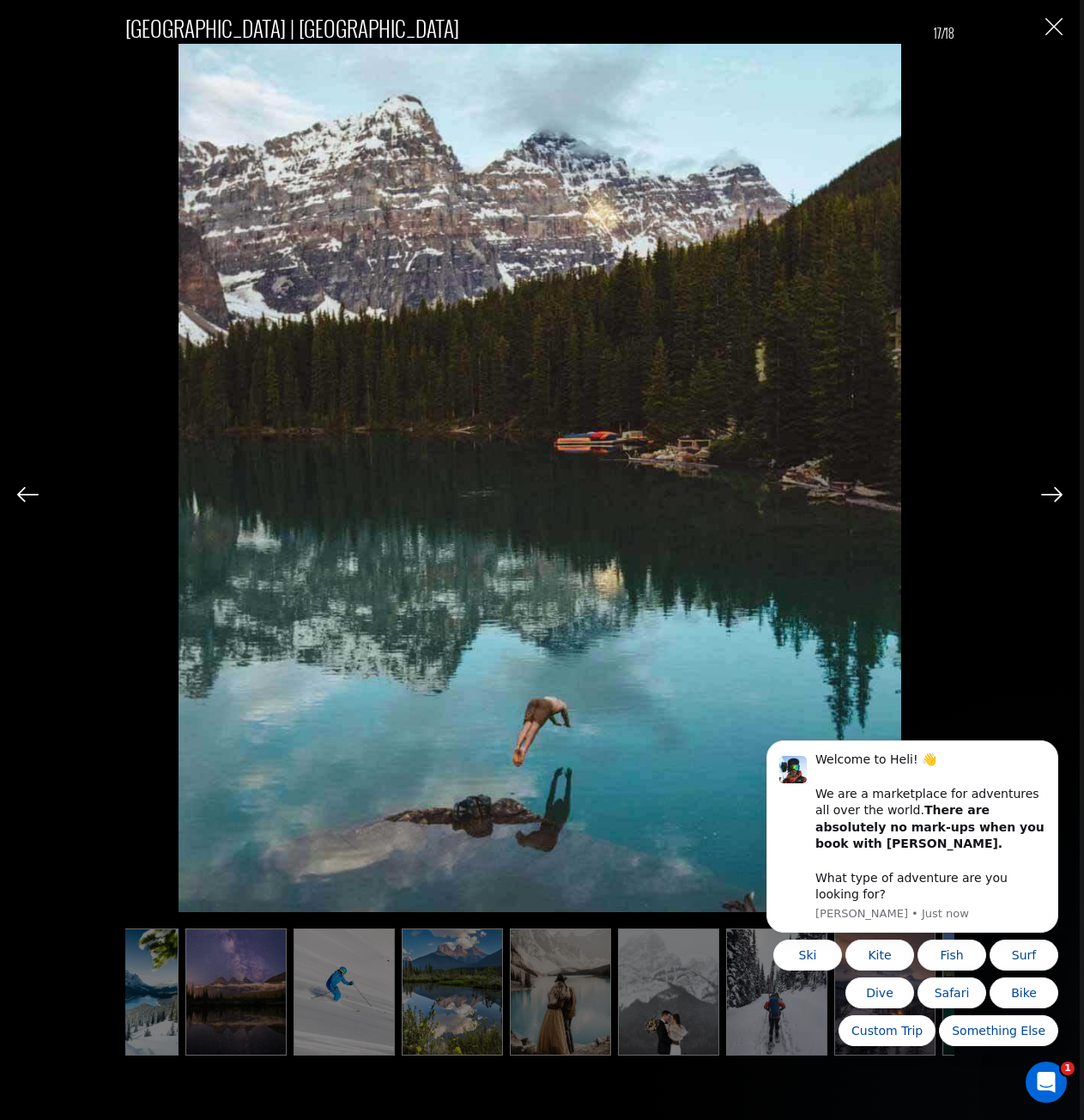
click at [1049, 491] on img at bounding box center [1052, 495] width 22 height 16
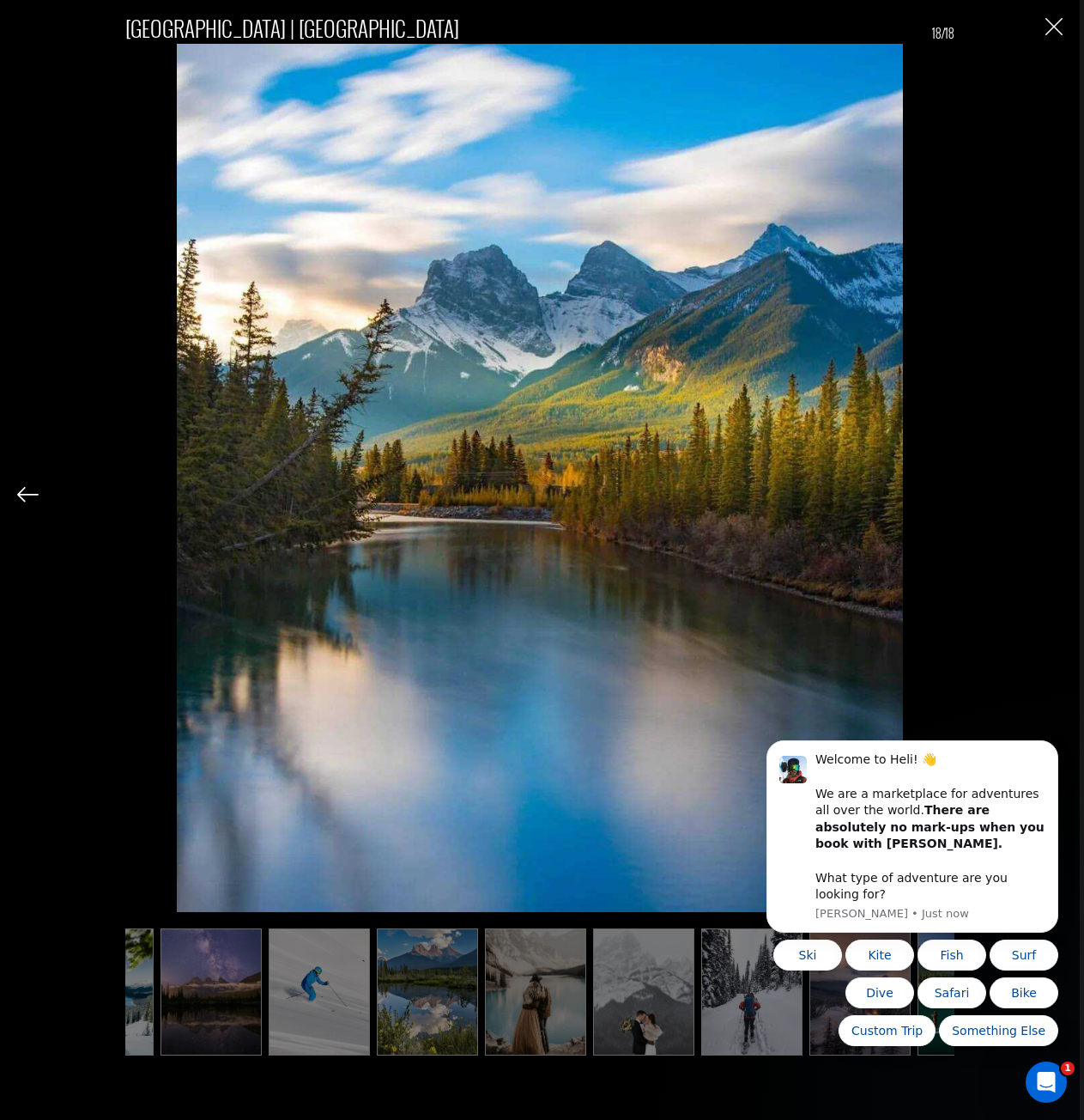
click at [1049, 489] on div "[GEOGRAPHIC_DATA] | [GEOGRAPHIC_DATA] 18/18" at bounding box center [540, 532] width 1046 height 1065
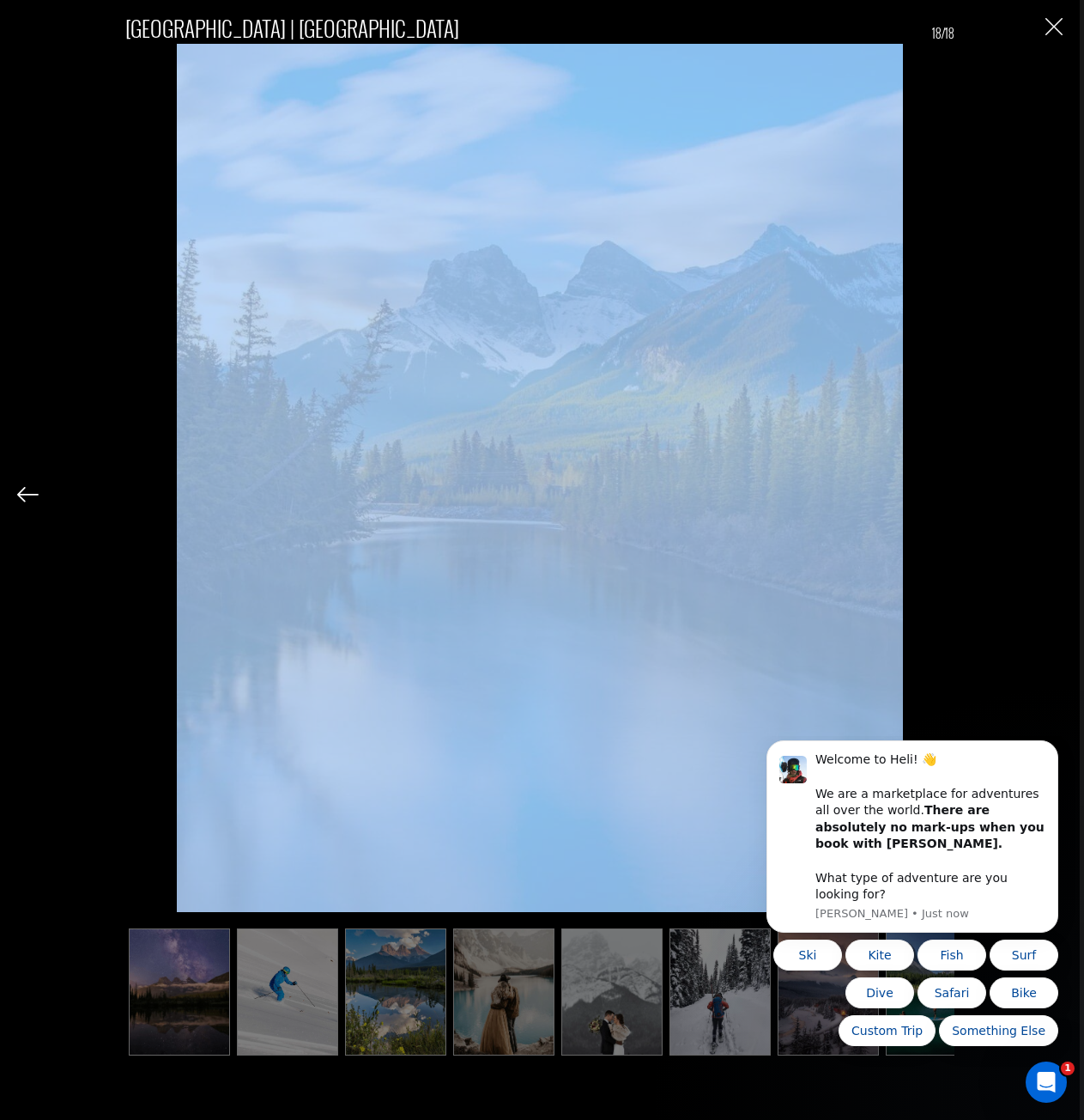
click at [1049, 489] on div "[GEOGRAPHIC_DATA] | [GEOGRAPHIC_DATA] 18/18" at bounding box center [540, 532] width 1046 height 1065
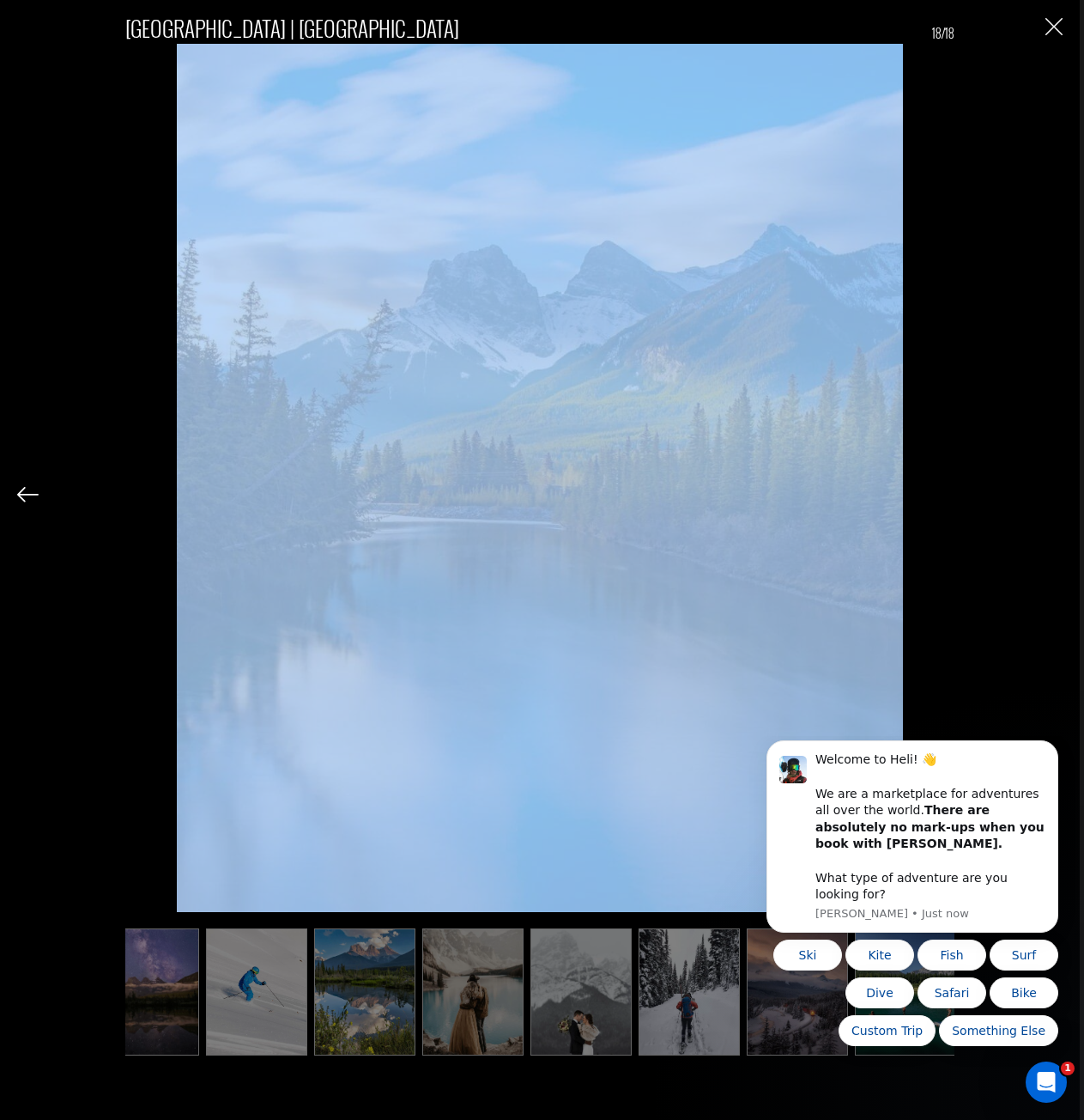
scroll to position [0, 789]
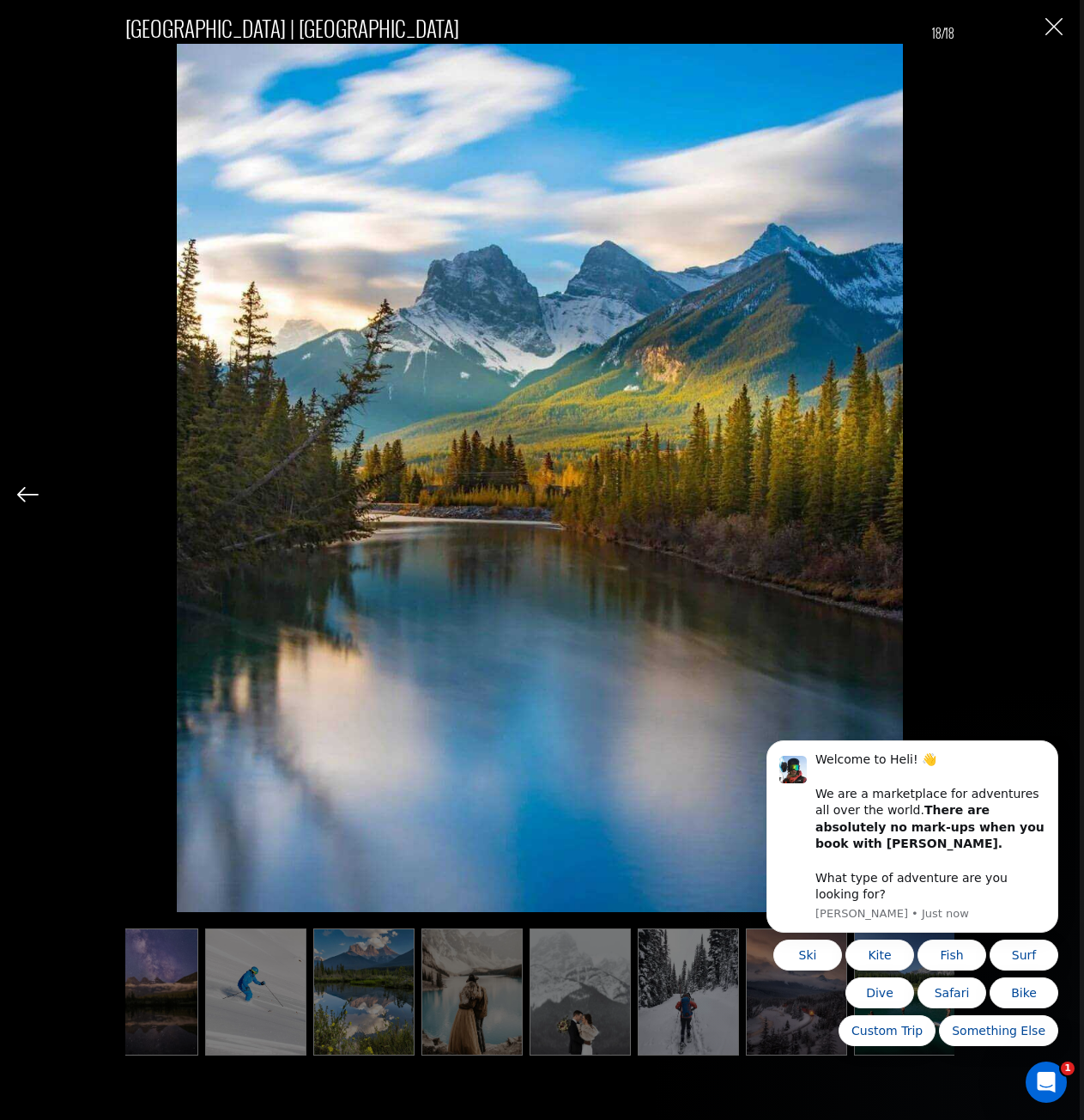
click at [1068, 26] on div "[GEOGRAPHIC_DATA] | [GEOGRAPHIC_DATA] 18/18" at bounding box center [539, 560] width 1080 height 1120
click at [1062, 19] on img "Close" at bounding box center [1055, 27] width 17 height 17
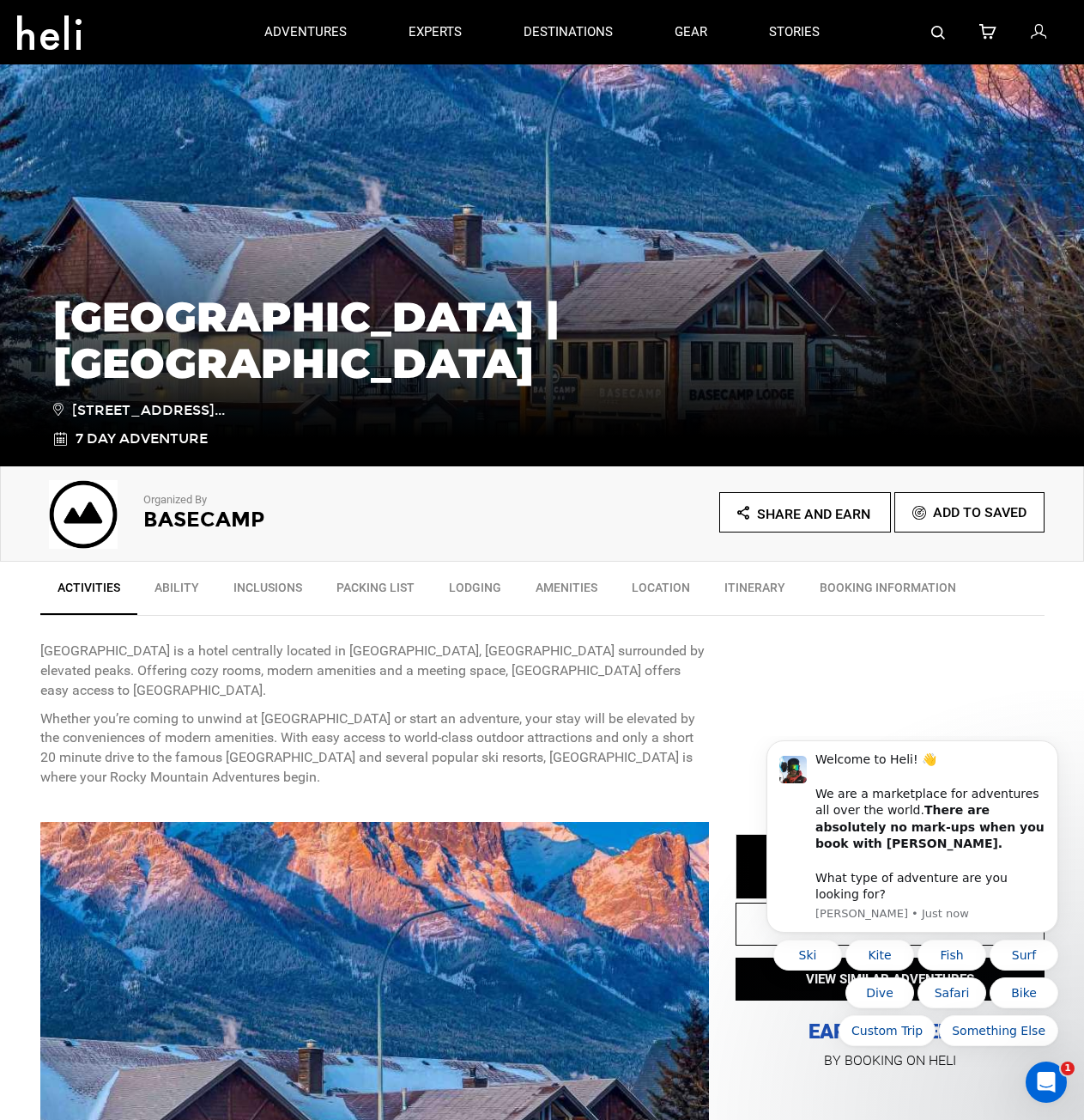
scroll to position [0, 0]
